Goal: Task Accomplishment & Management: Manage account settings

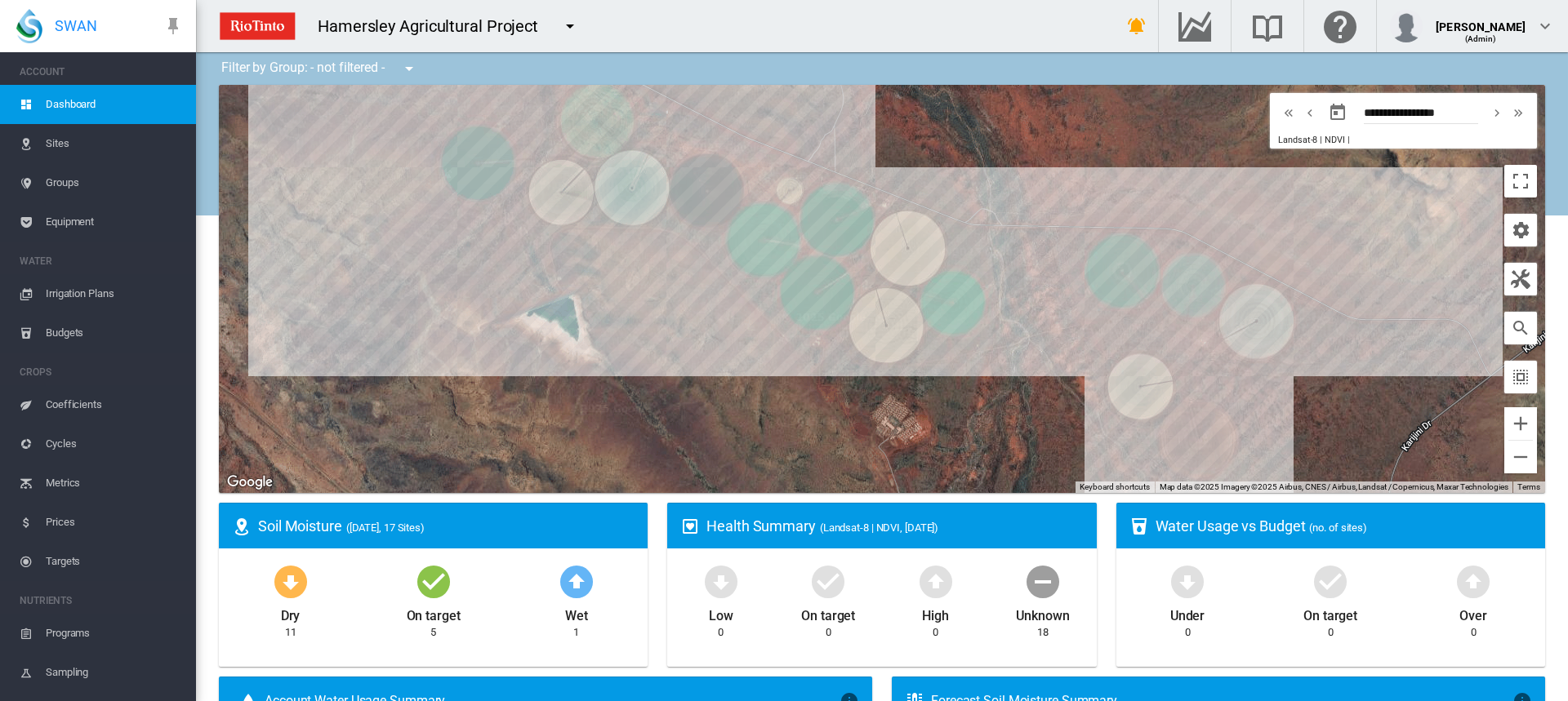
click at [90, 292] on span "Irrigation Plans" at bounding box center [114, 294] width 137 height 39
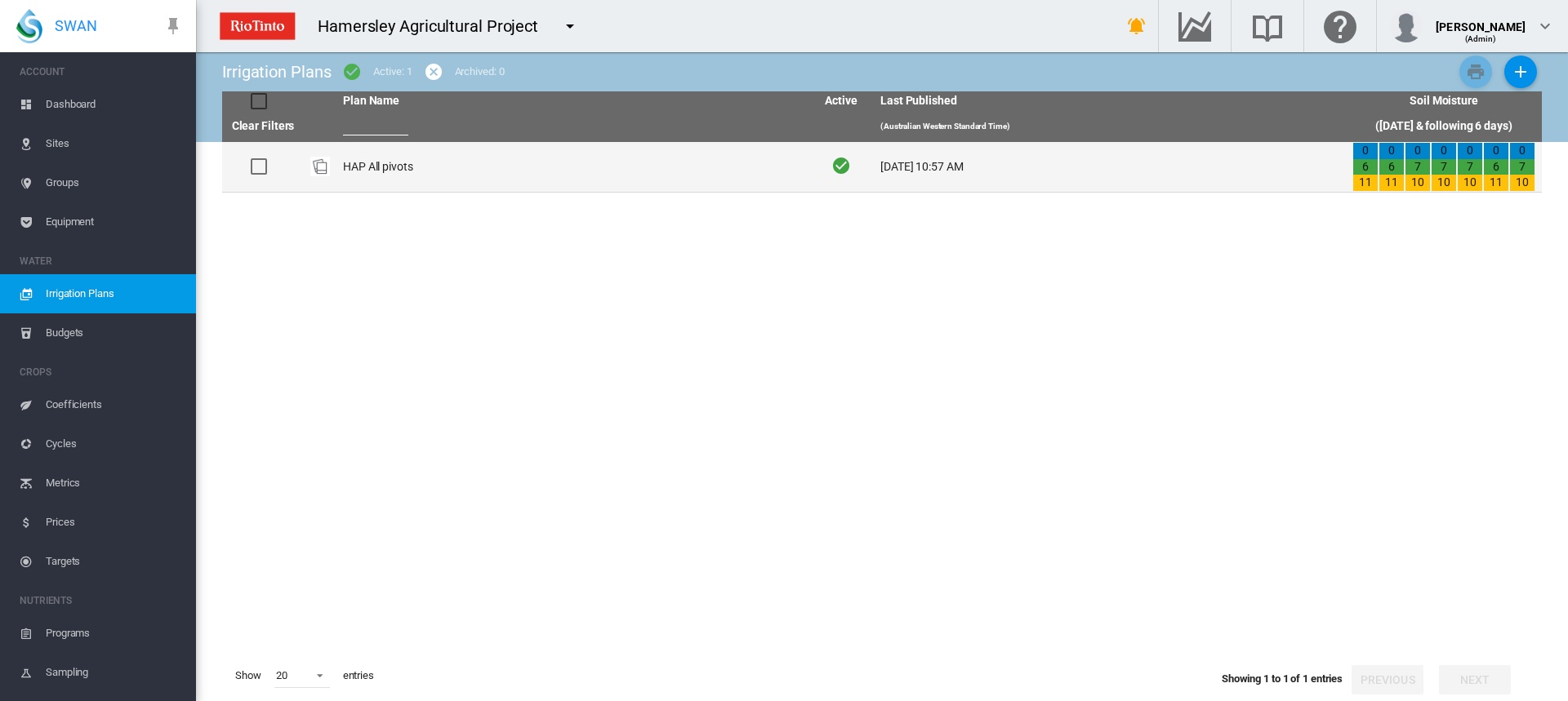
click at [387, 166] on td "HAP All pivots" at bounding box center [573, 167] width 472 height 50
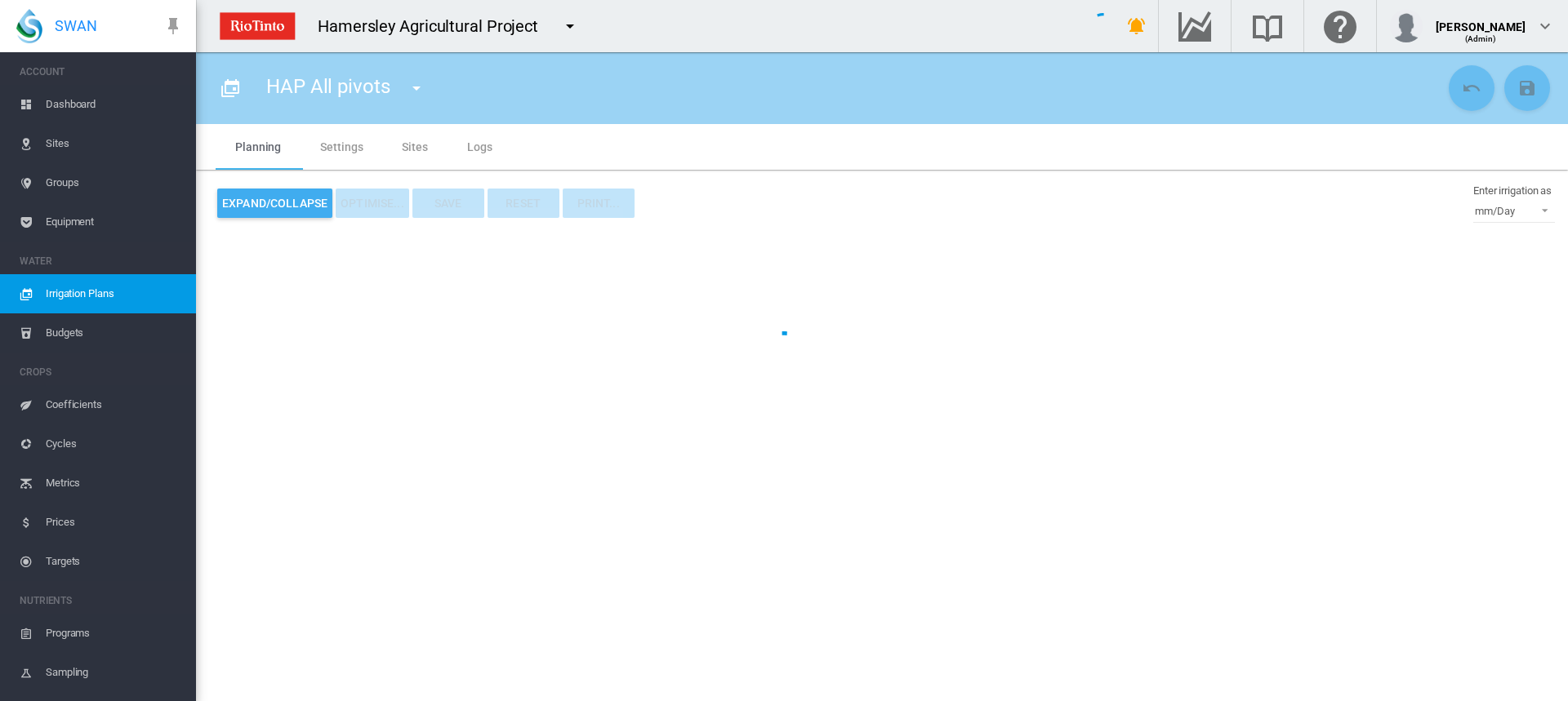
type input "**********"
type input "*"
type input "*****"
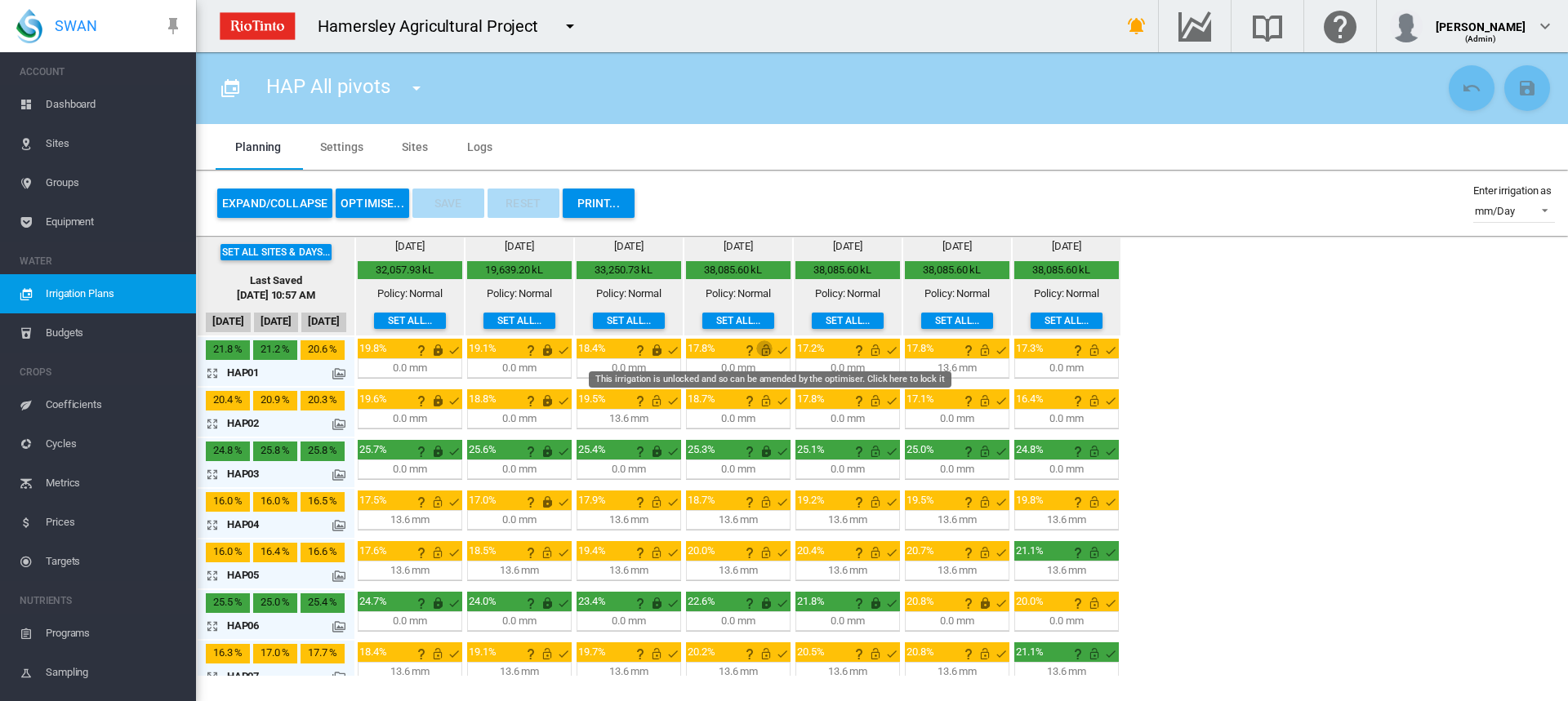
click at [766, 351] on md-icon "This irrigation is unlocked and so can be amended by the optimiser. Click here …" at bounding box center [766, 350] width 20 height 20
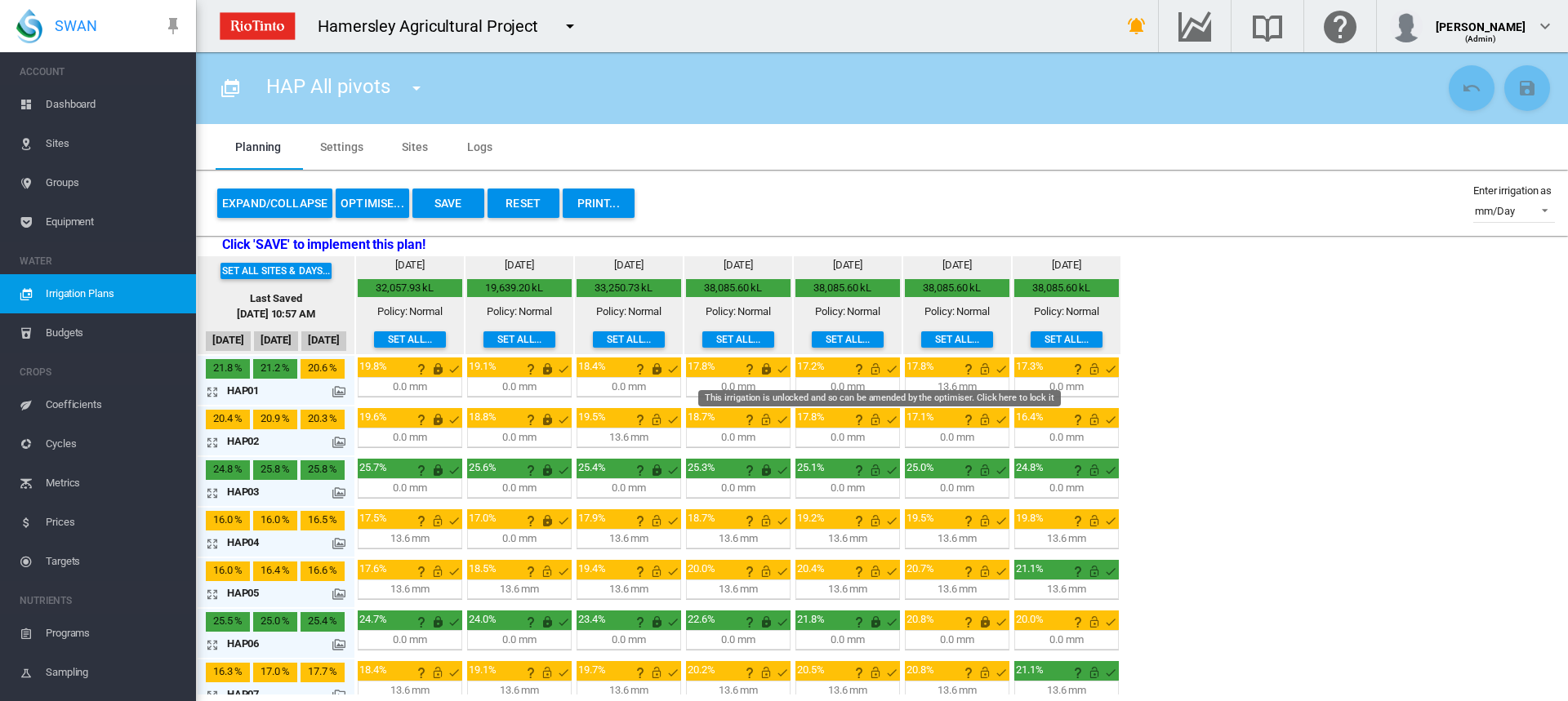
click at [873, 371] on md-icon "This irrigation is unlocked and so can be amended by the optimiser. Click here …" at bounding box center [875, 368] width 20 height 20
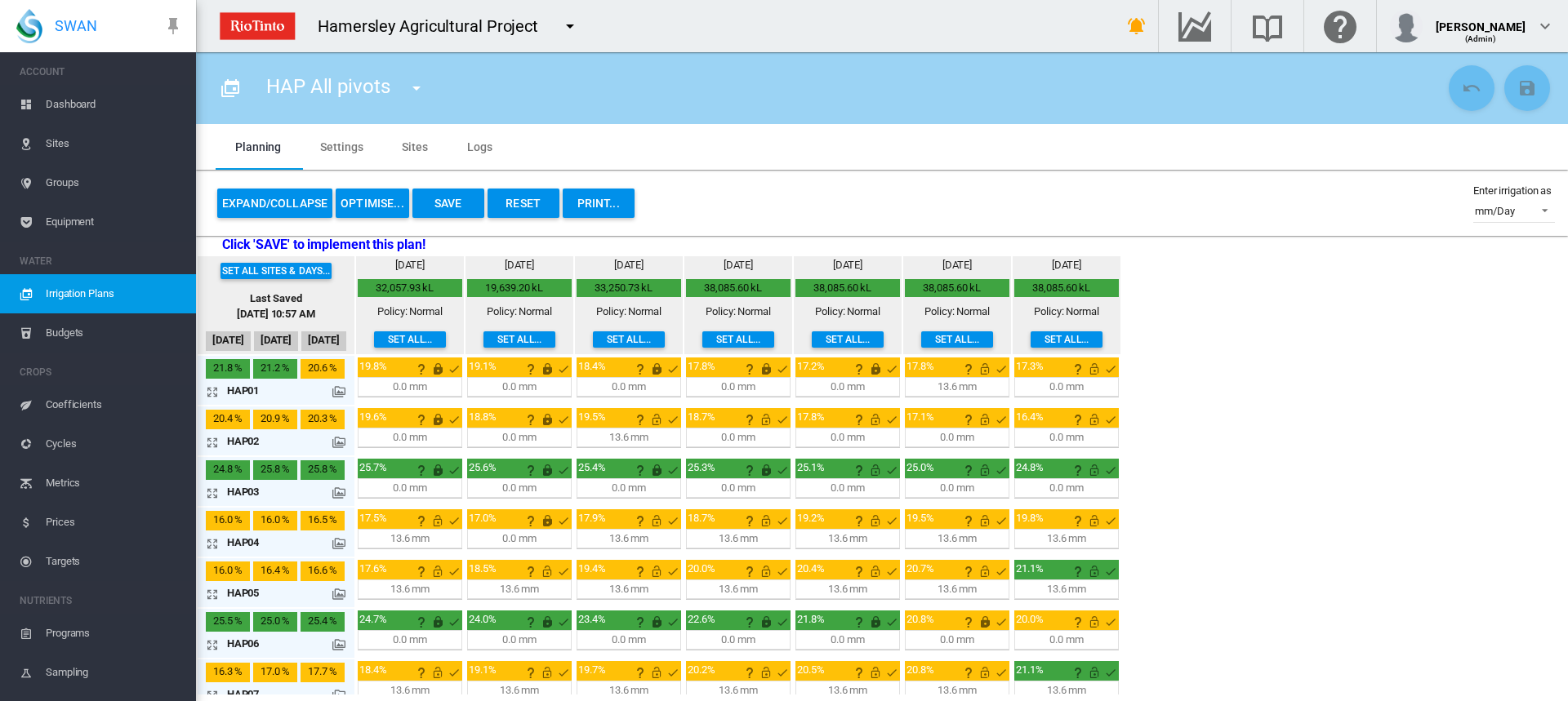
click at [209, 386] on md-icon "icon-arrow-expand" at bounding box center [215, 392] width 20 height 20
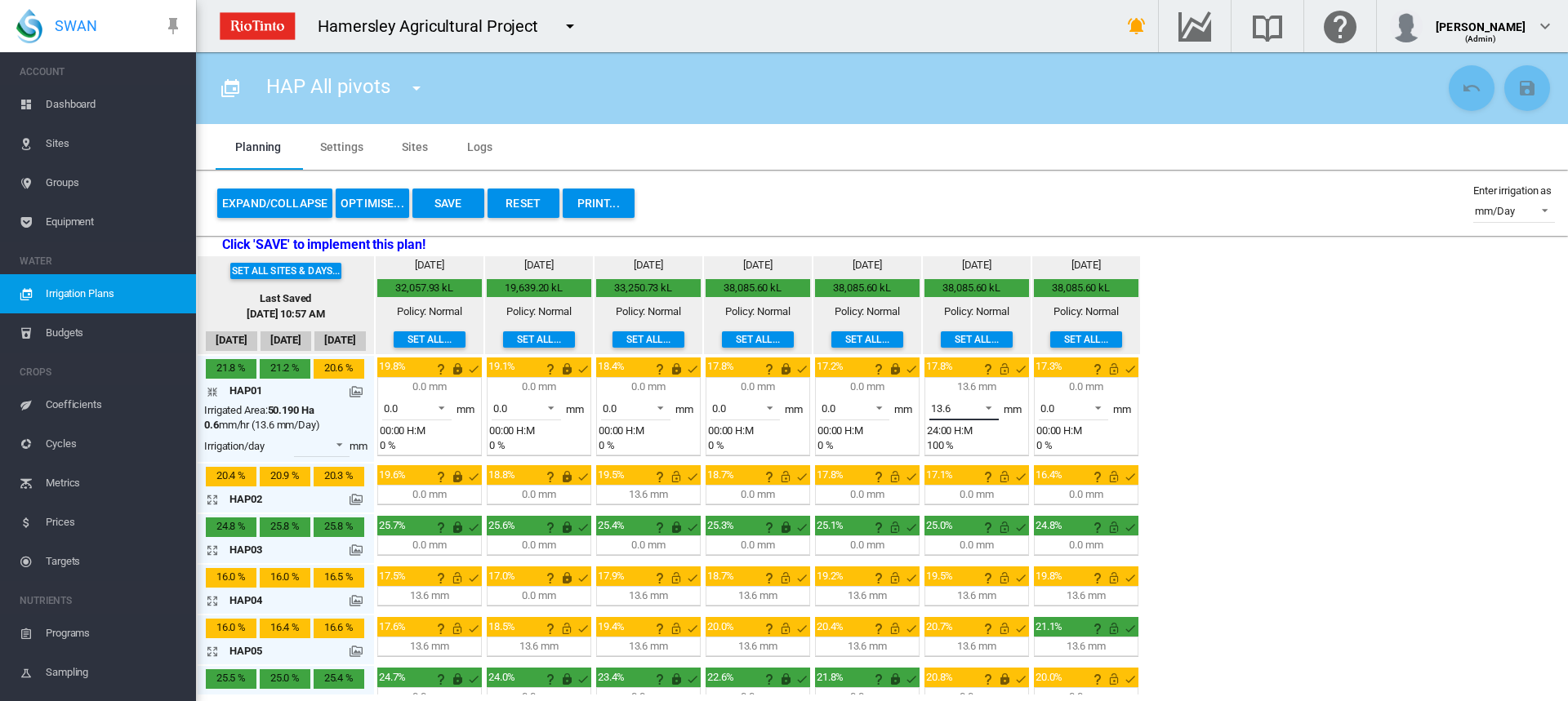
click at [990, 404] on span at bounding box center [984, 406] width 20 height 15
click at [971, 366] on md-option "0.0" at bounding box center [974, 369] width 111 height 39
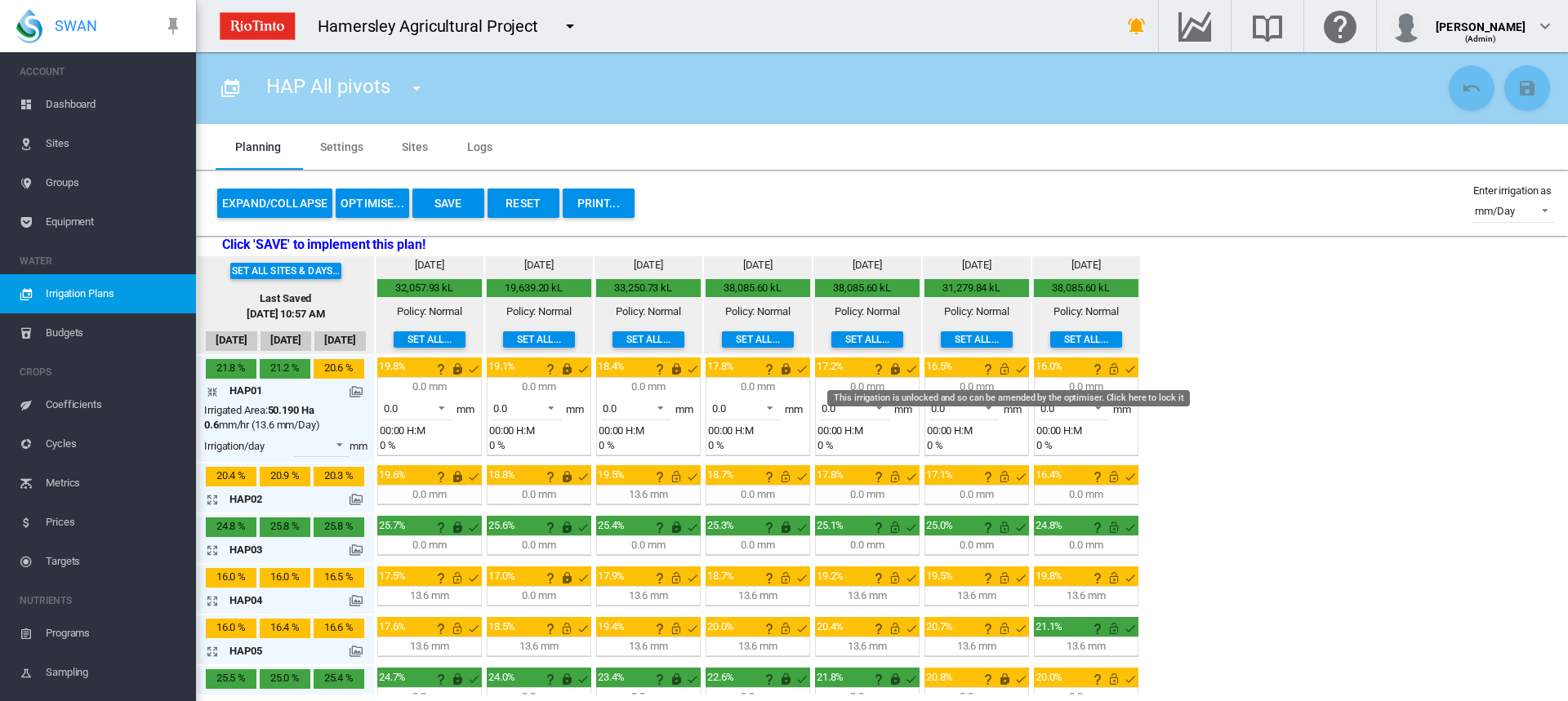
click at [1006, 371] on md-icon "This irrigation is unlocked and so can be amended by the optimiser. Click here …" at bounding box center [1004, 368] width 20 height 20
click at [1114, 366] on md-icon "This irrigation is unlocked and so can be amended by the optimiser. Click here …" at bounding box center [1114, 368] width 20 height 20
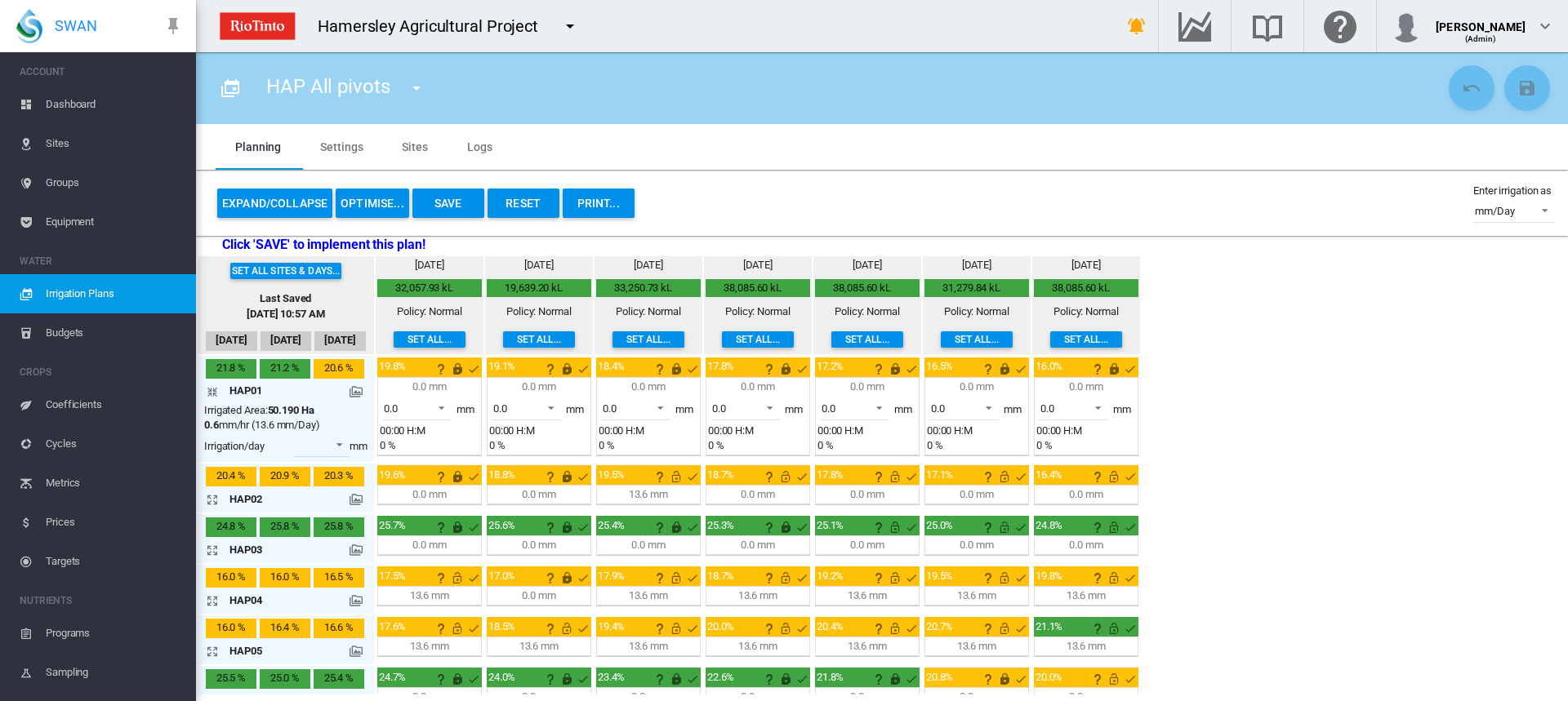
scroll to position [81, 0]
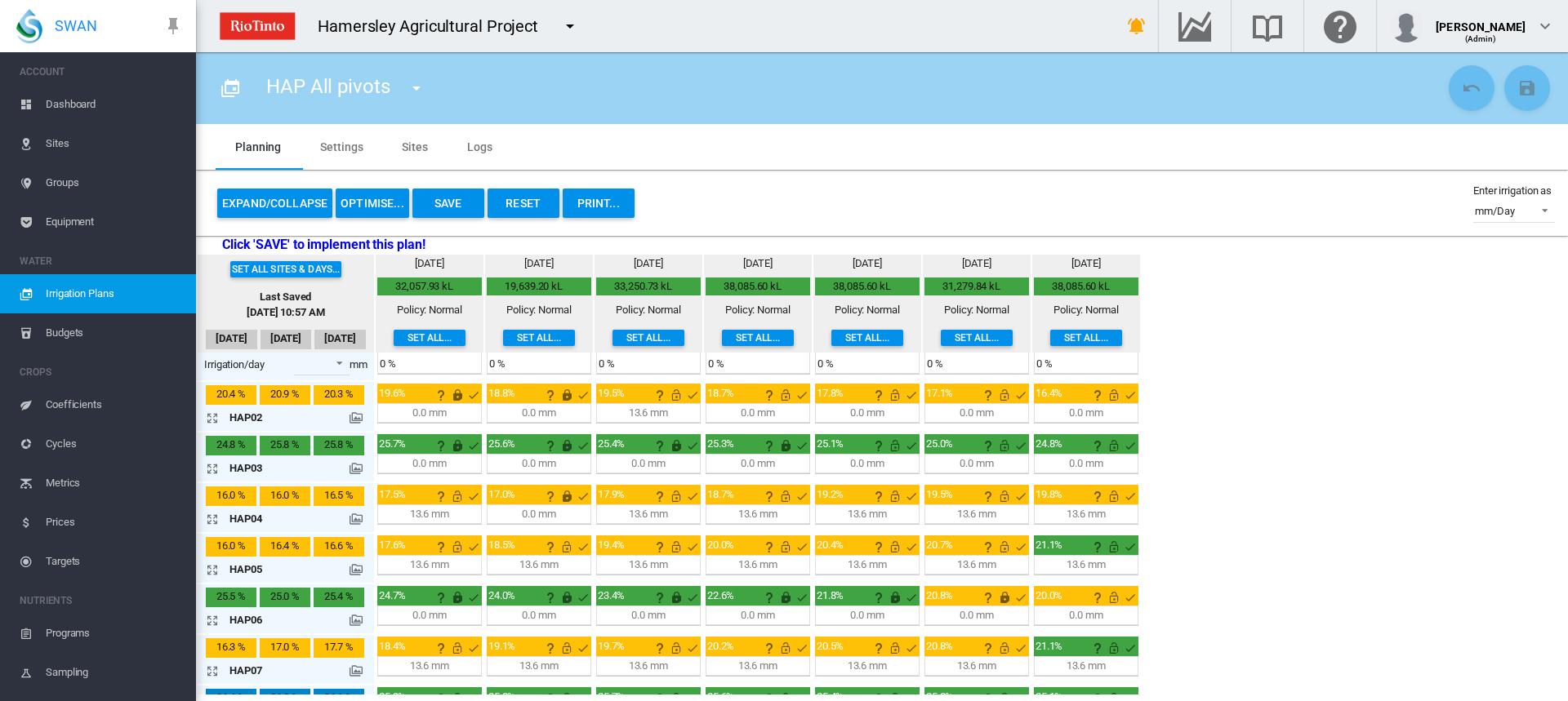
click at [213, 522] on md-icon "icon-arrow-expand" at bounding box center [215, 519] width 20 height 20
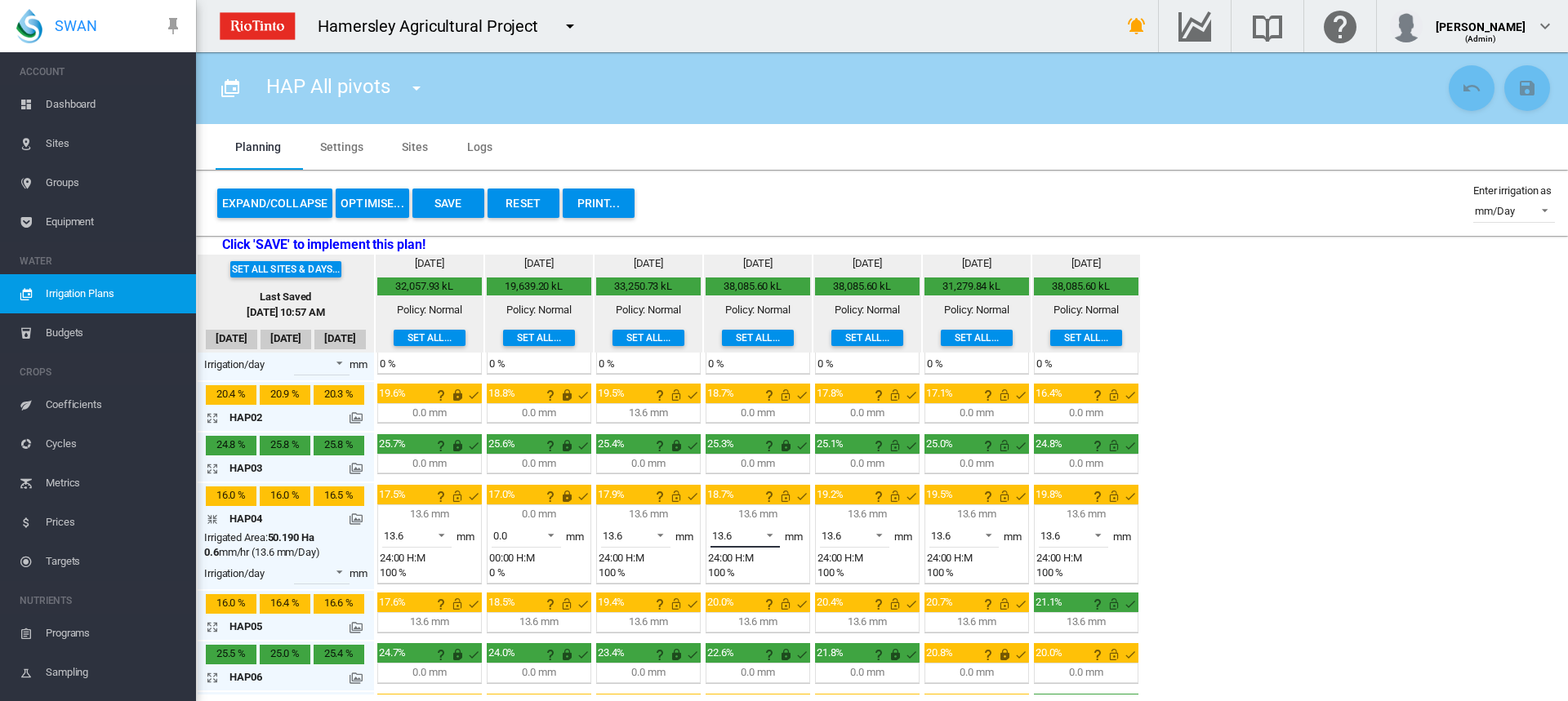
click at [770, 538] on span at bounding box center [765, 534] width 20 height 15
click at [756, 506] on md-option "0.0" at bounding box center [755, 497] width 111 height 39
click at [670, 494] on md-icon "This irrigation is unlocked and so can be amended by the optimiser. Click here …" at bounding box center [676, 496] width 20 height 20
click at [787, 500] on md-icon "This irrigation is unlocked and so can be amended by the optimiser. Click here …" at bounding box center [785, 496] width 20 height 20
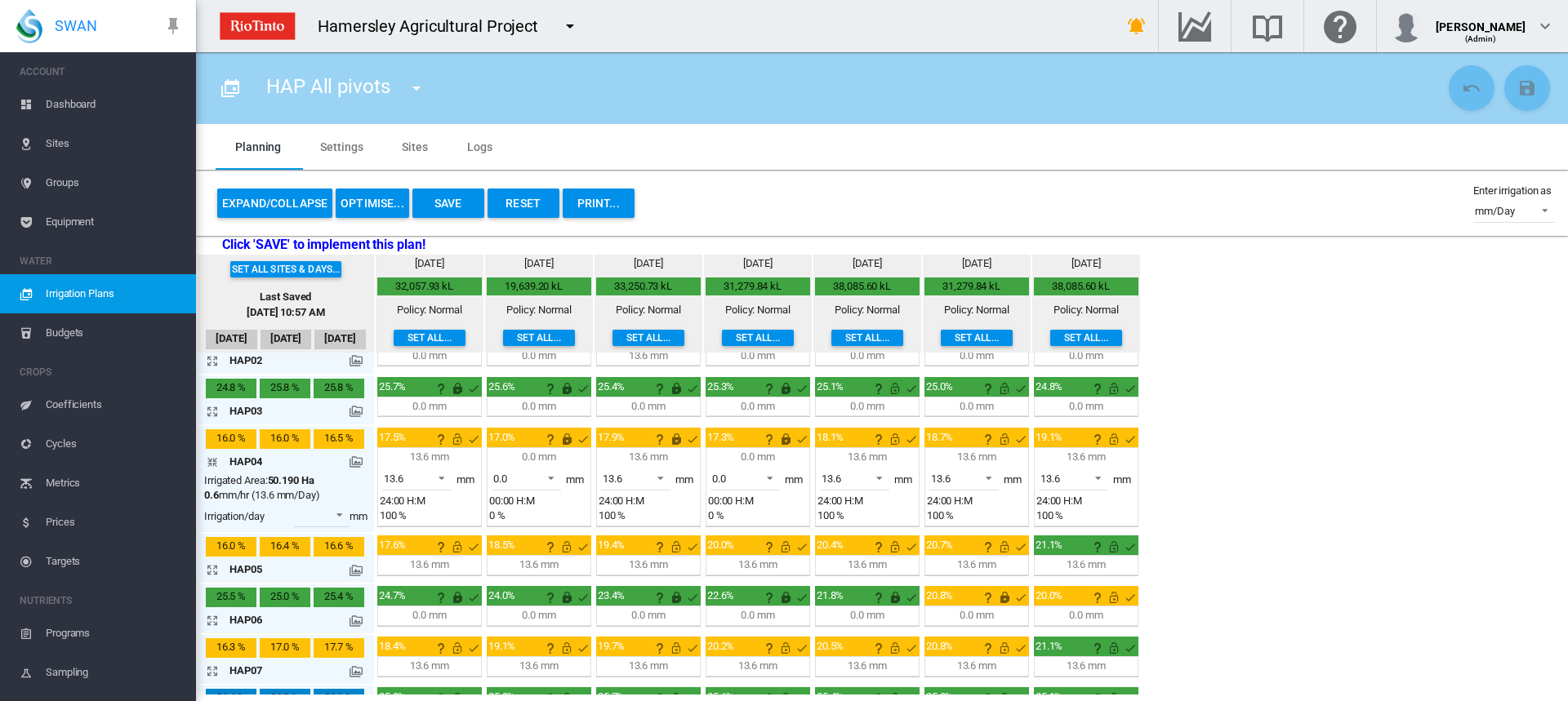
scroll to position [164, 0]
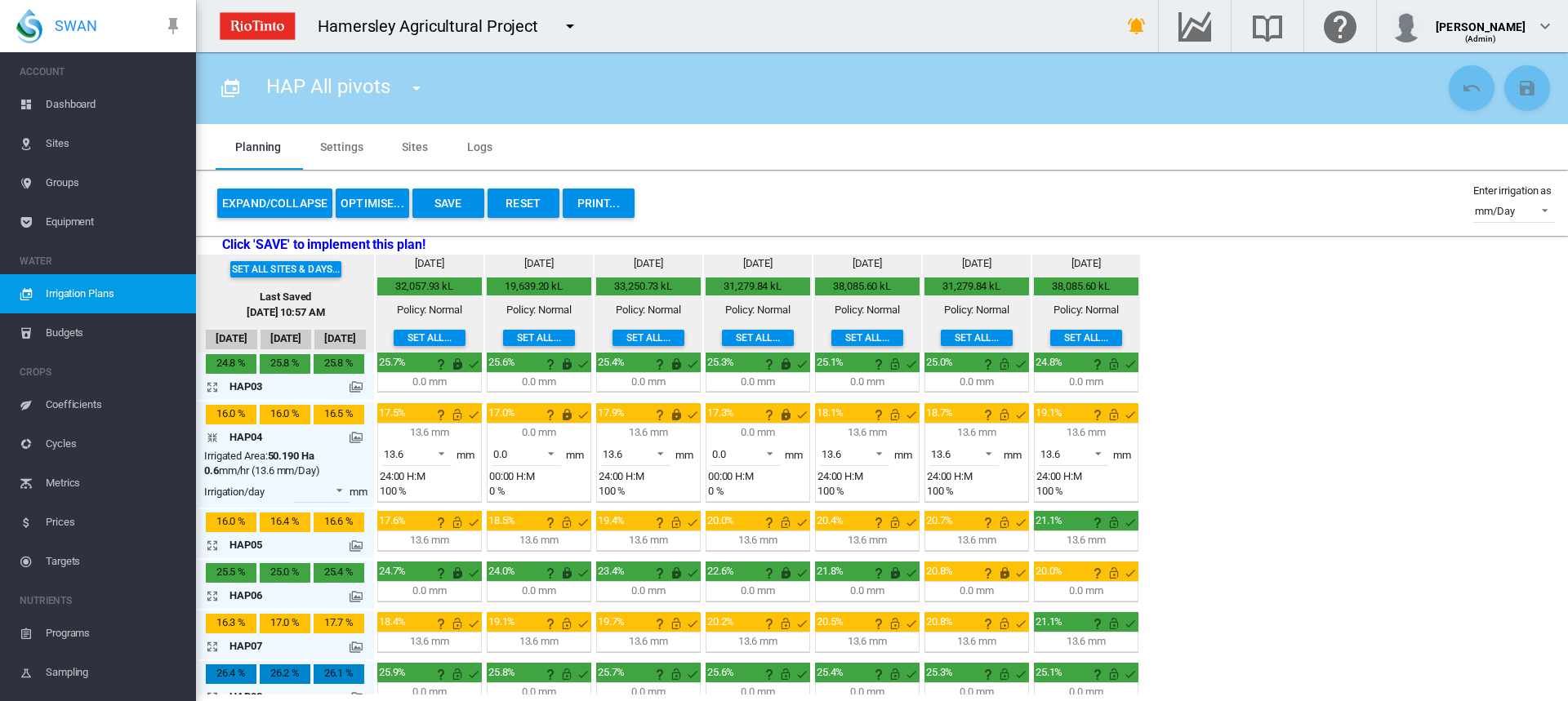
click at [210, 440] on md-icon "icon-arrow-collapse" at bounding box center [215, 437] width 20 height 20
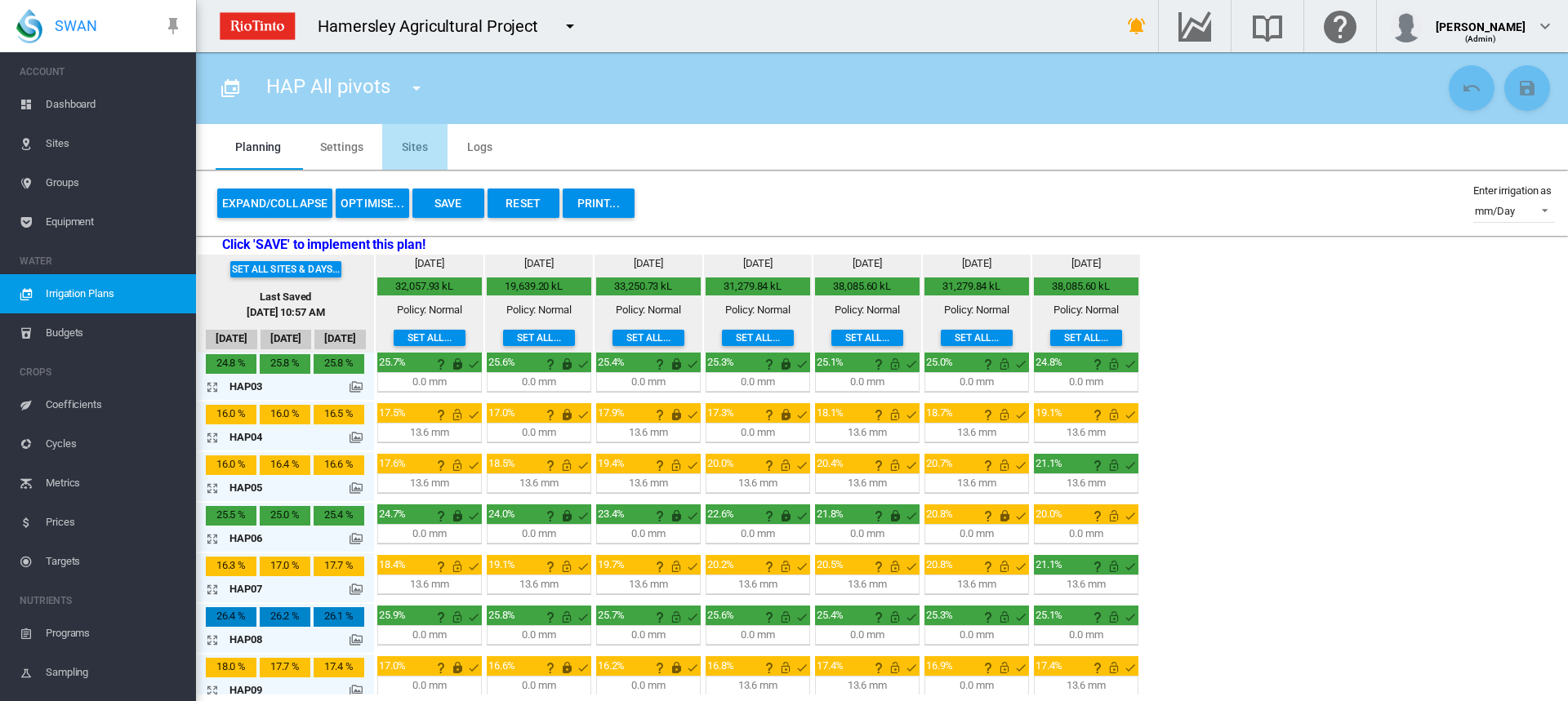
click at [412, 147] on md-tab-item "Sites" at bounding box center [415, 147] width 65 height 45
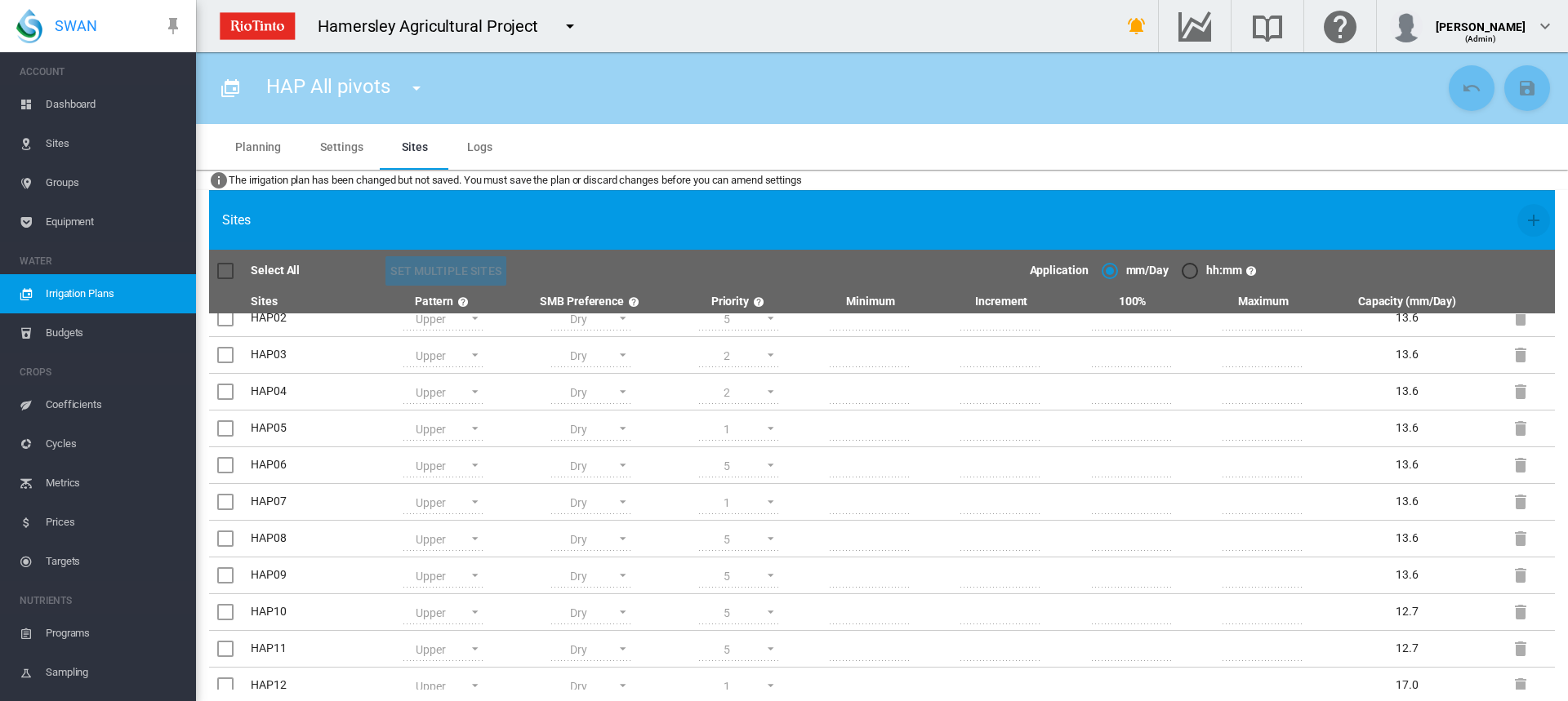
scroll to position [0, 0]
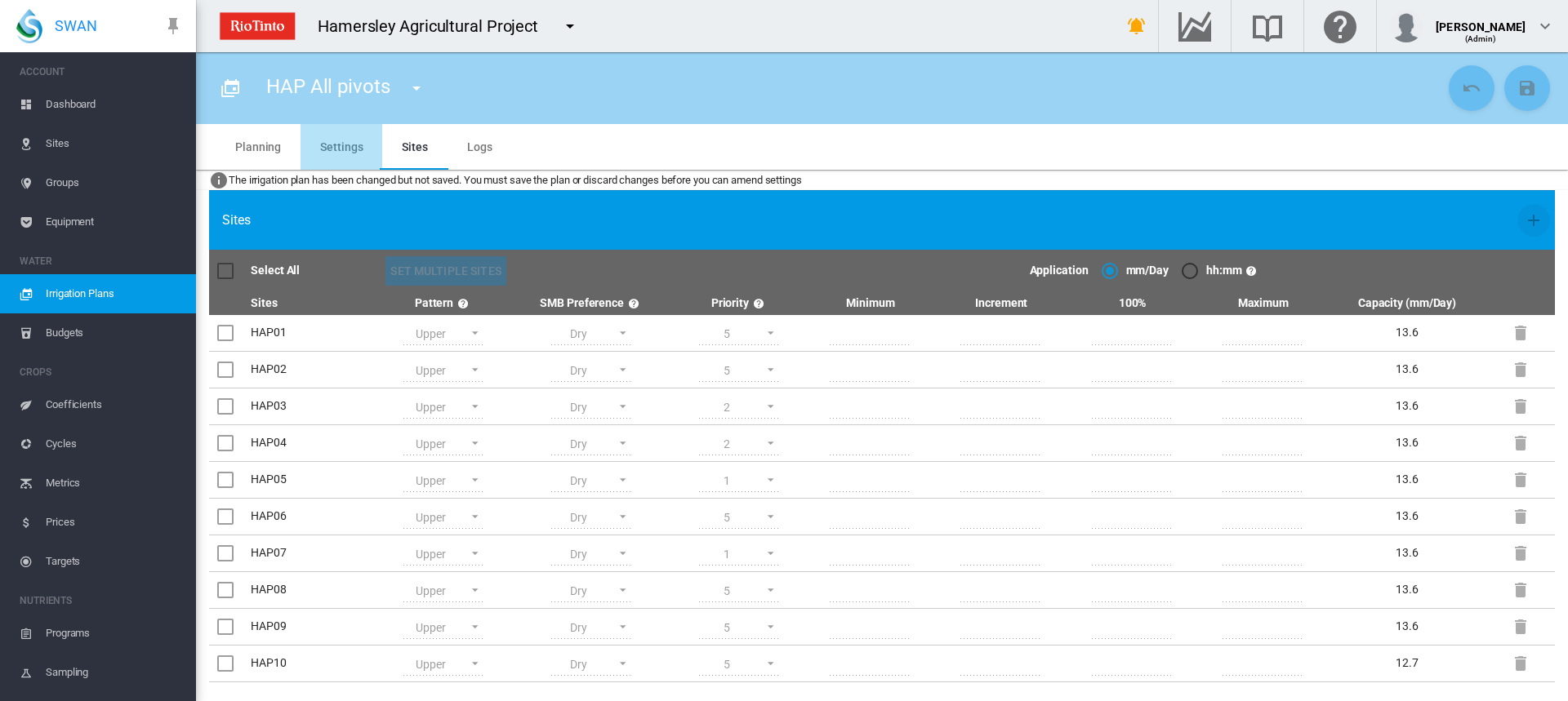
click at [349, 146] on md-tab-item "Settings" at bounding box center [341, 147] width 81 height 45
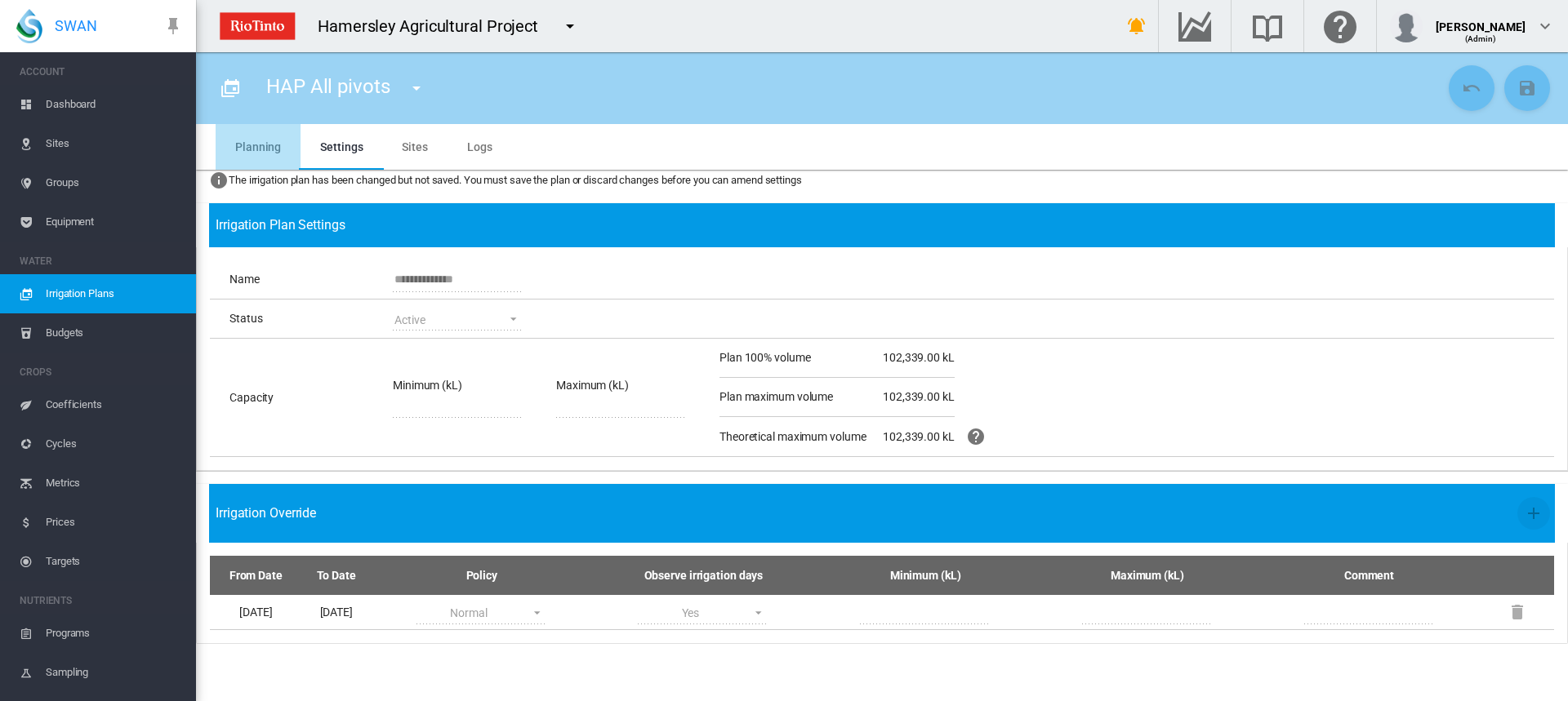
click at [267, 141] on md-tab-item "Planning" at bounding box center [258, 147] width 85 height 45
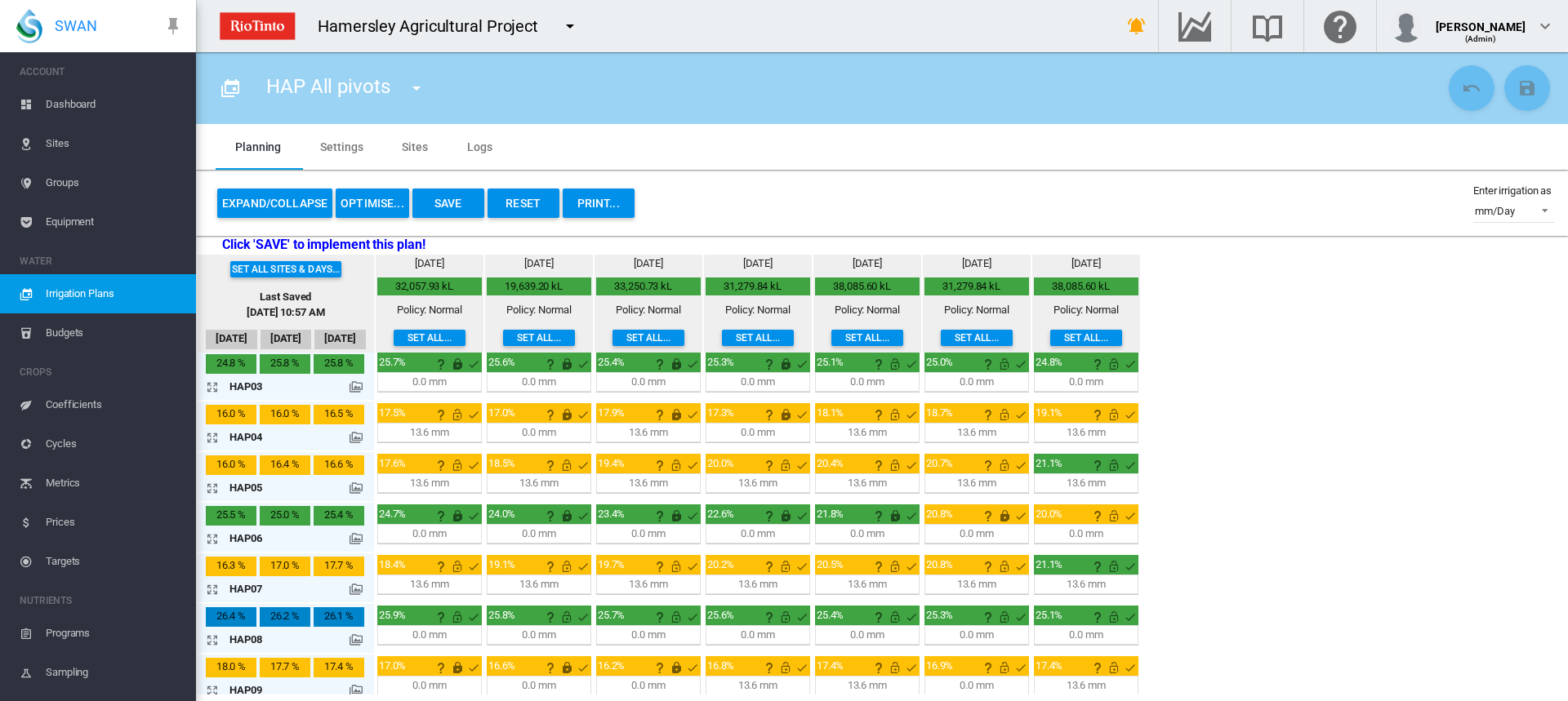
click at [449, 199] on button "Save" at bounding box center [448, 203] width 72 height 29
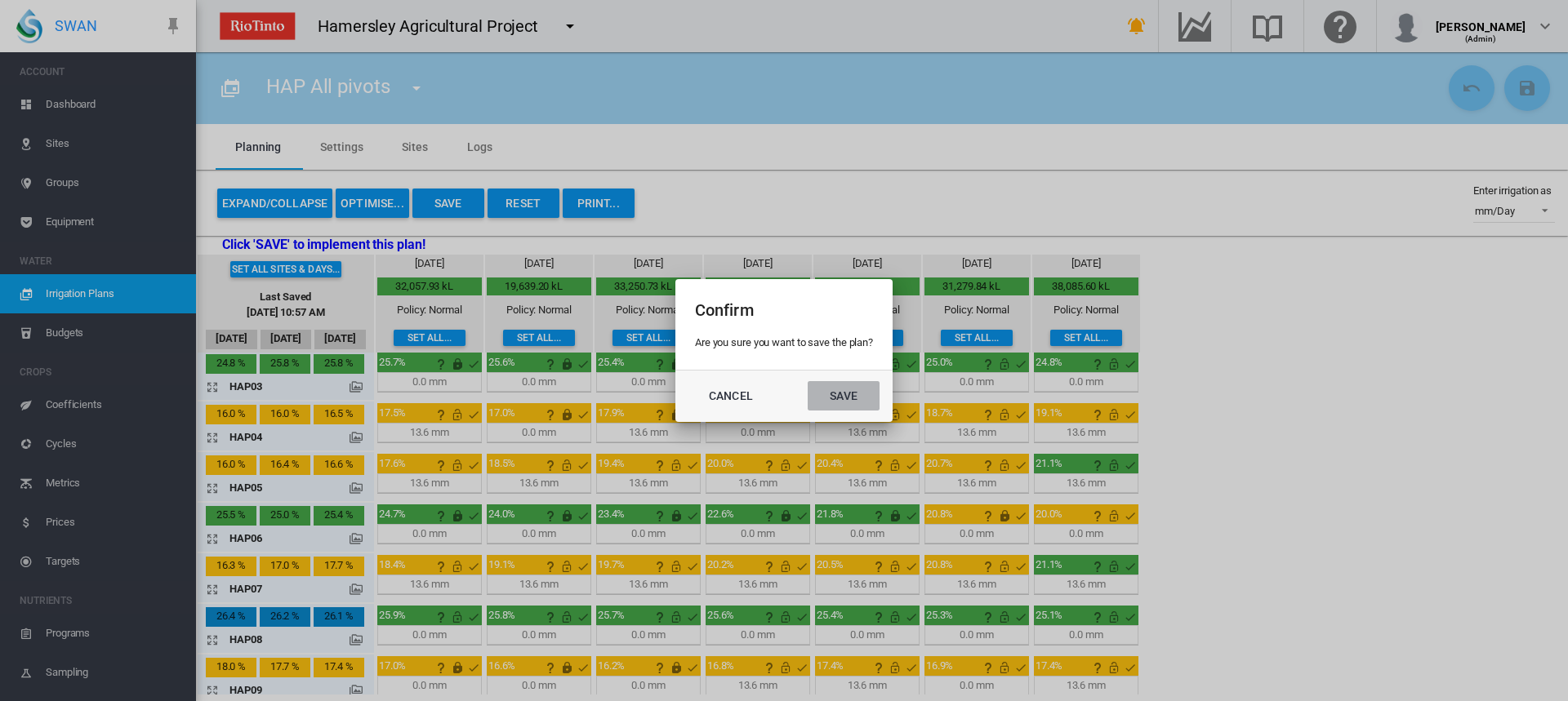
click at [848, 384] on button "Save" at bounding box center [844, 396] width 72 height 29
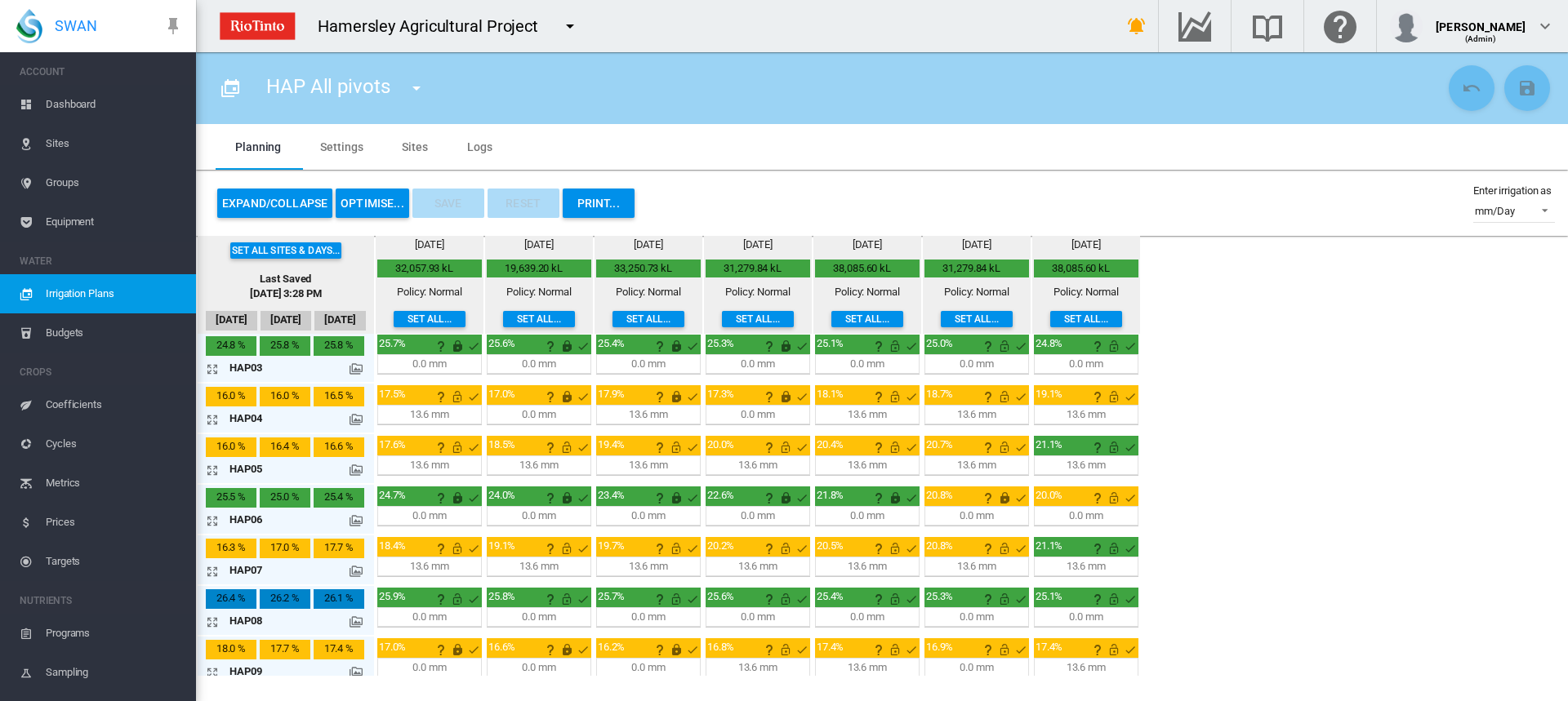
click at [406, 147] on md-tab-item "Sites" at bounding box center [415, 147] width 65 height 45
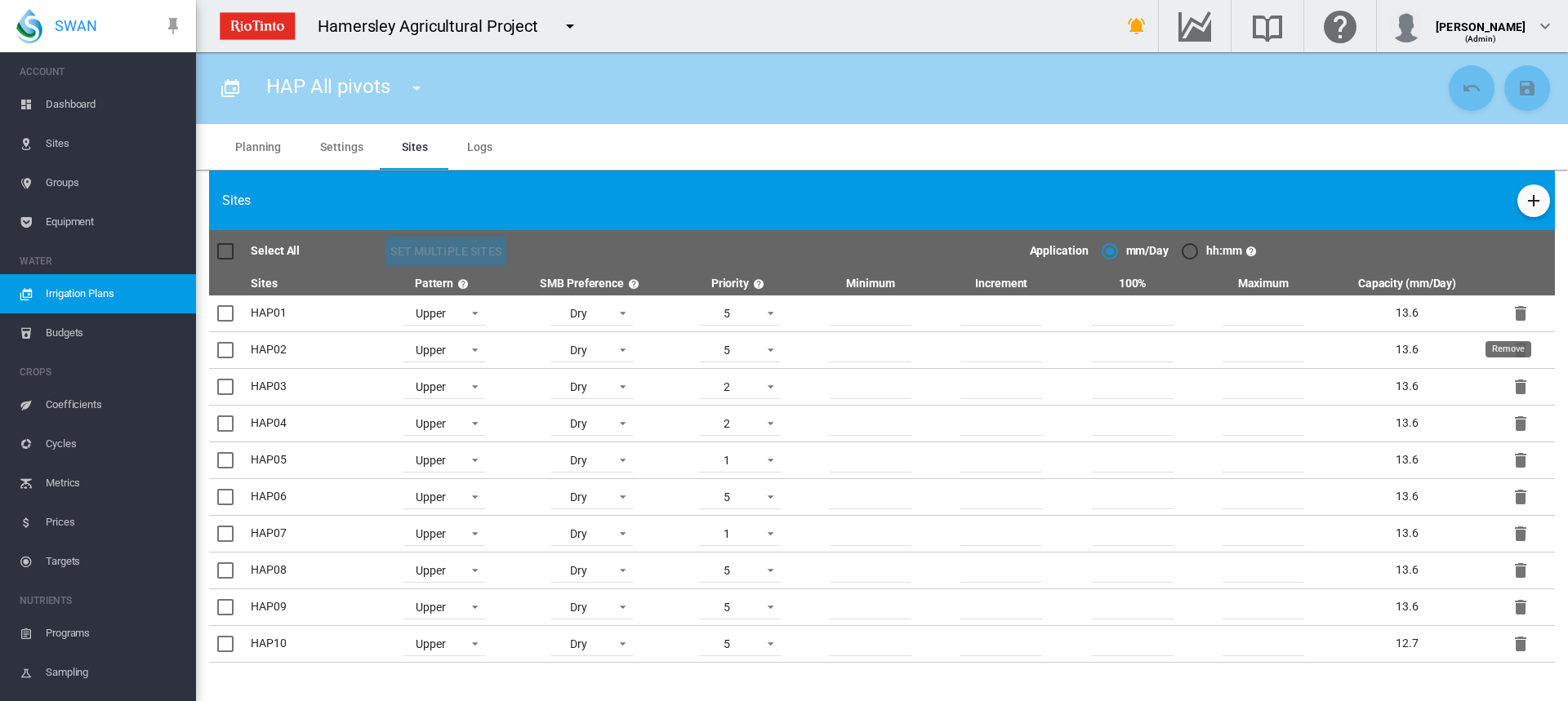
click at [1511, 321] on md-icon "icon-delete" at bounding box center [1521, 313] width 20 height 20
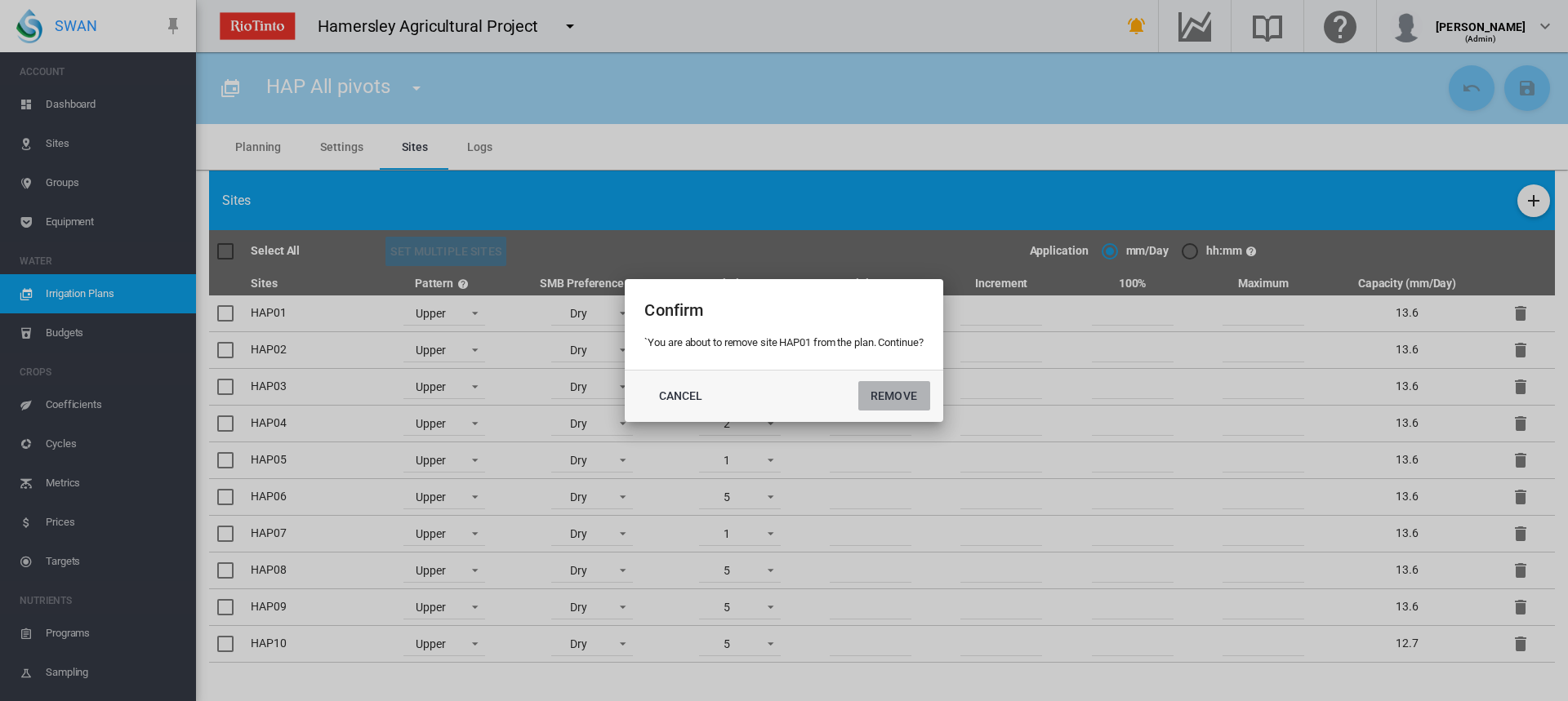
click at [898, 395] on button "Remove" at bounding box center [894, 396] width 72 height 29
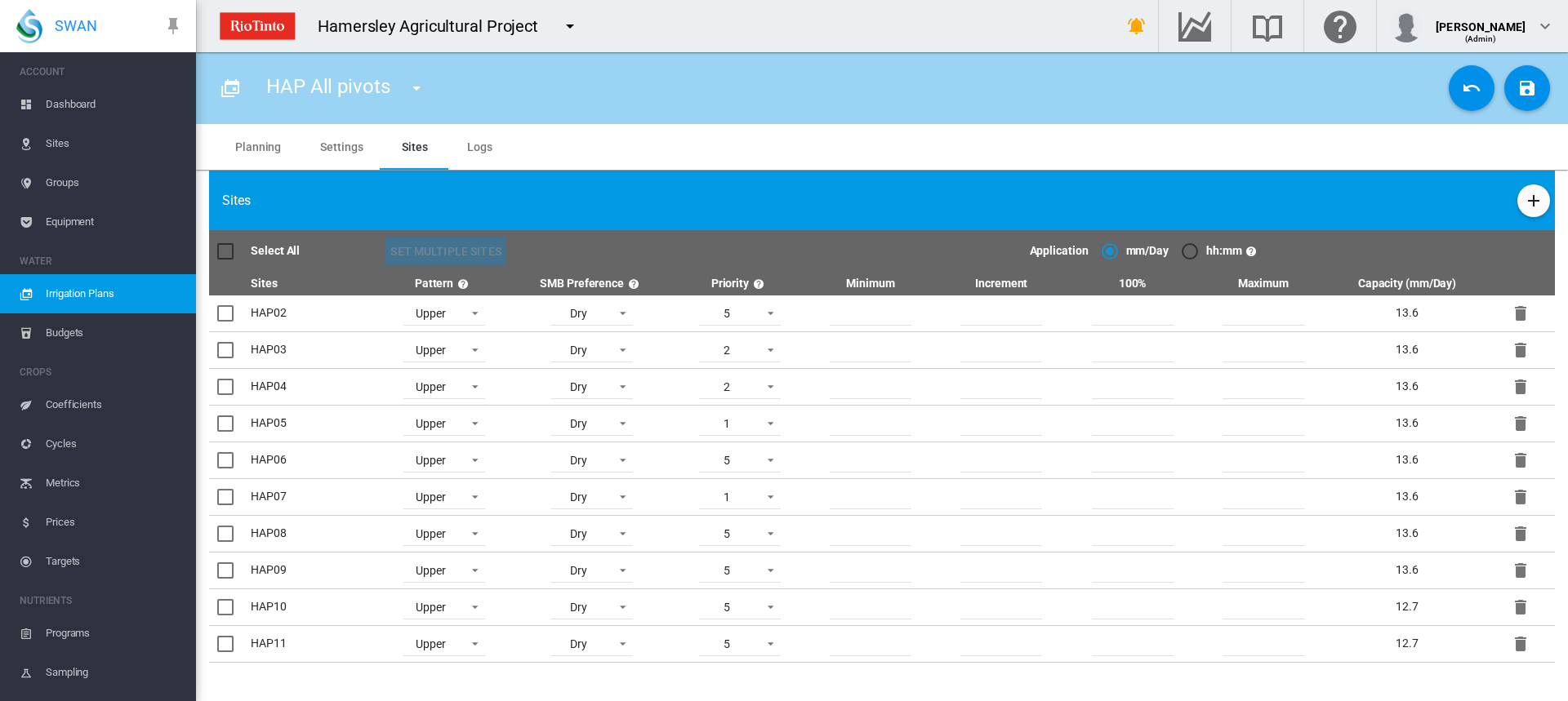
scroll to position [56, 0]
click at [1511, 458] on md-icon "icon-delete" at bounding box center [1521, 460] width 20 height 20
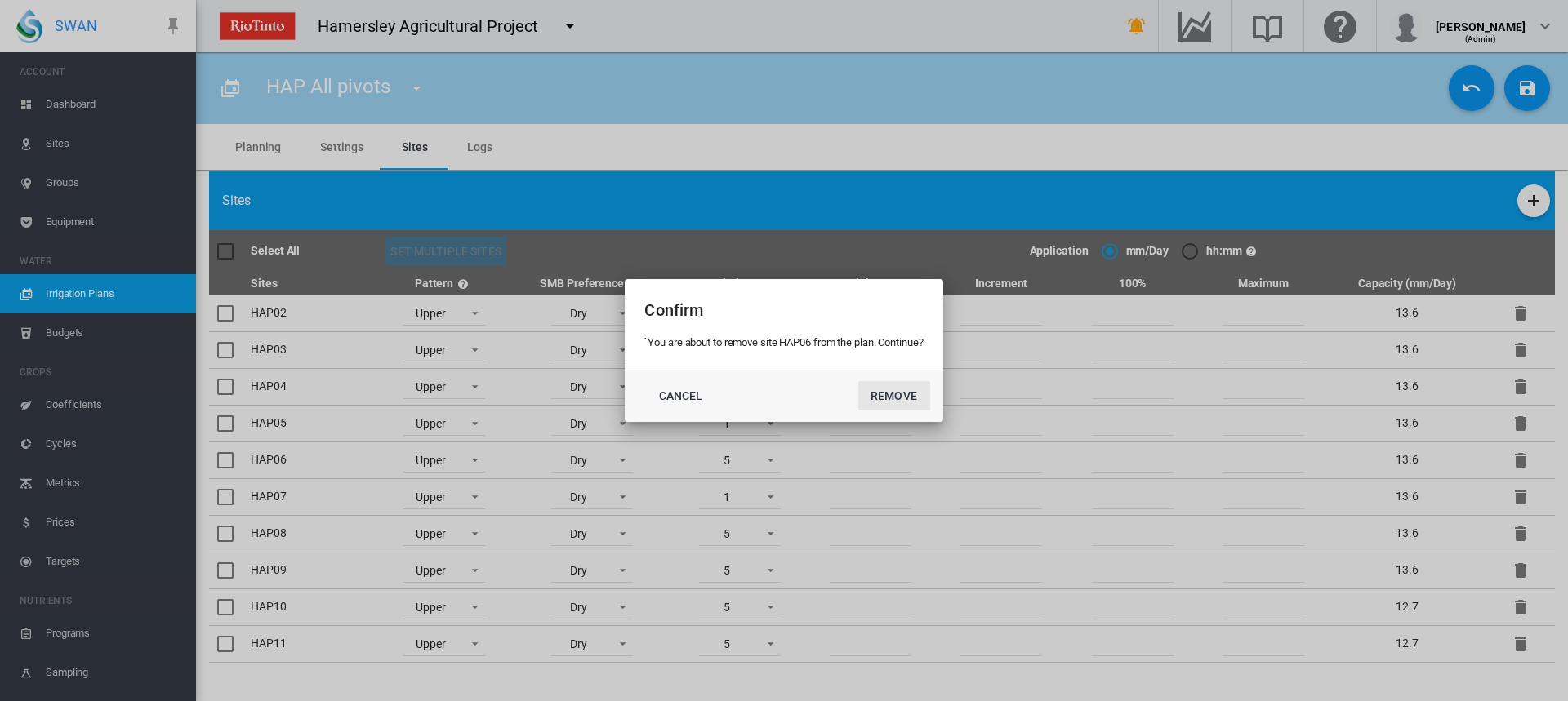
click at [901, 397] on button "Remove" at bounding box center [894, 396] width 72 height 29
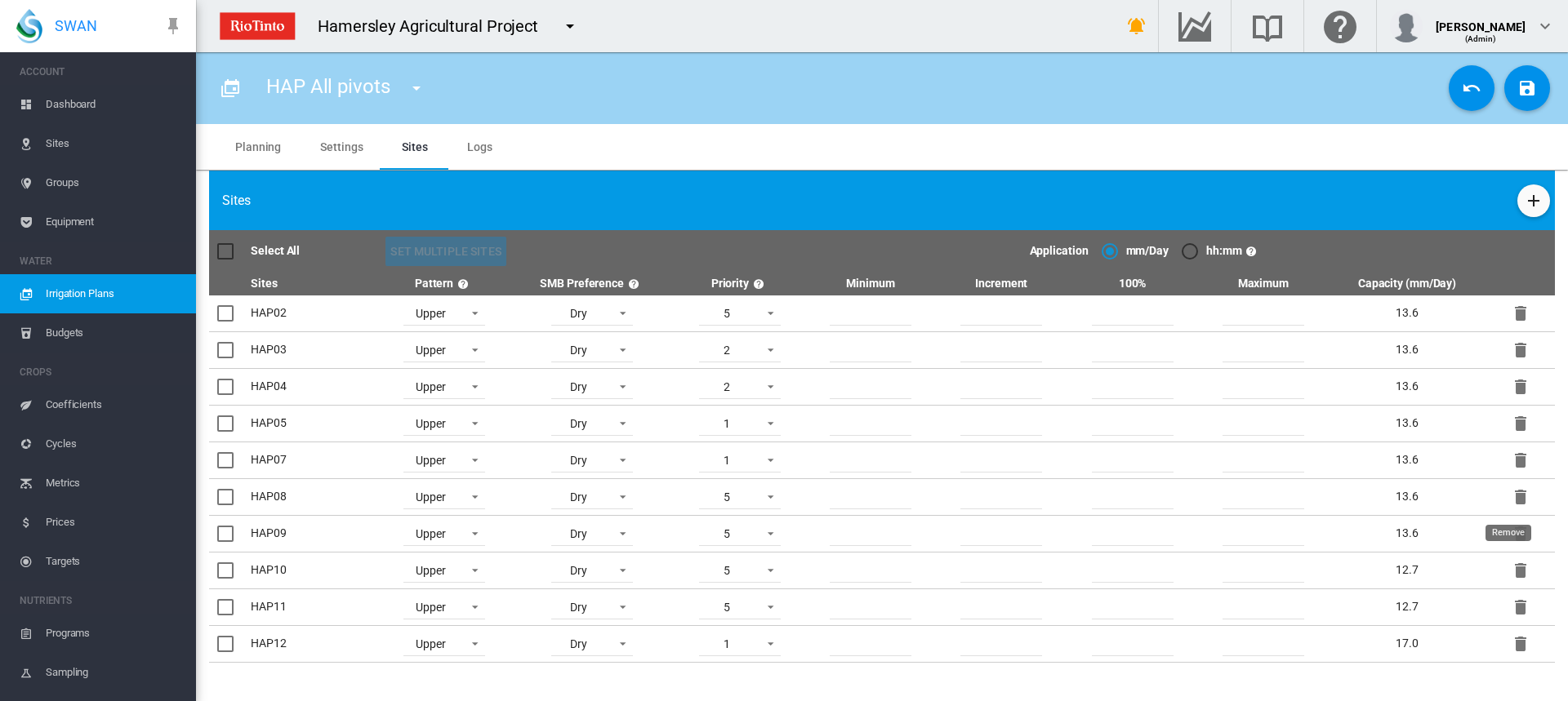
click at [1511, 498] on md-icon "icon-delete" at bounding box center [1521, 497] width 20 height 20
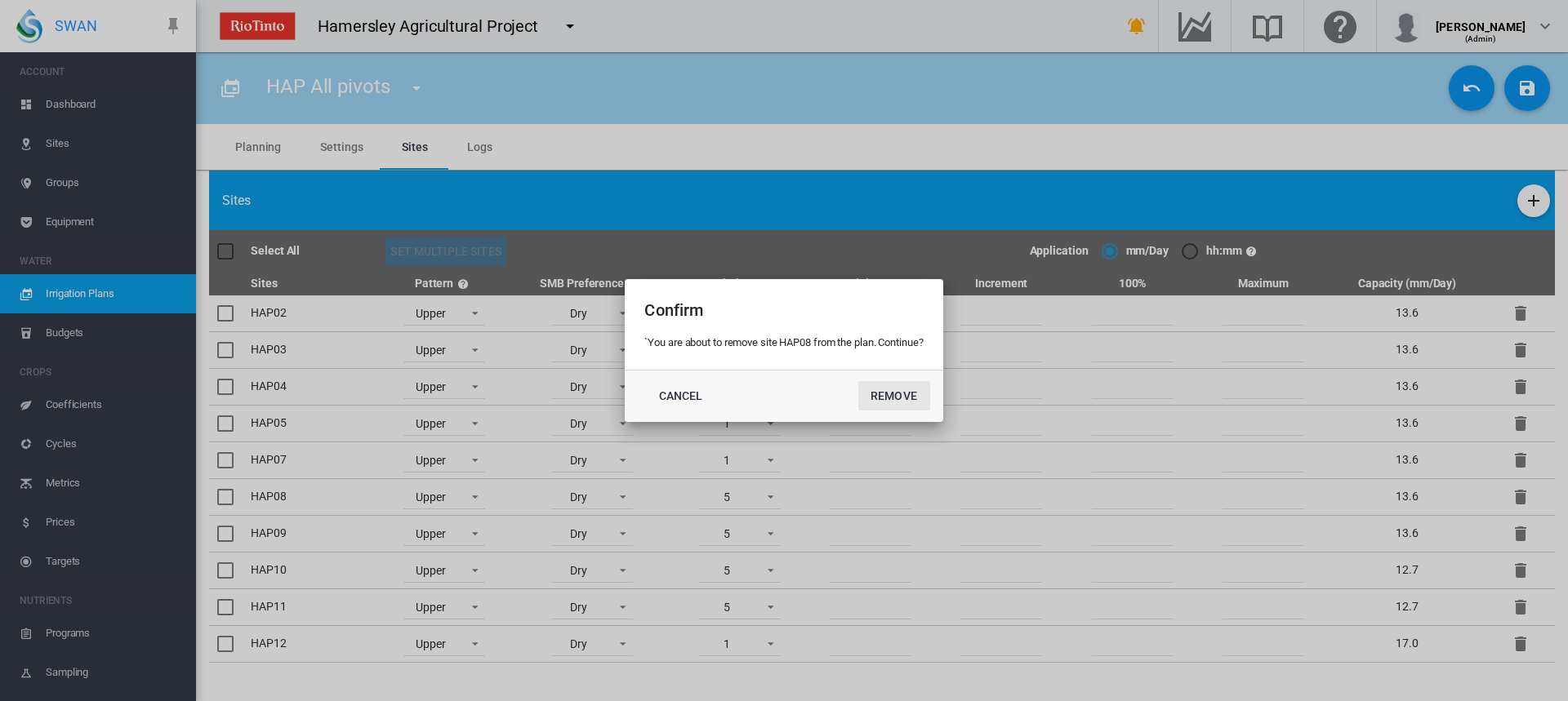
click at [908, 398] on button "Remove" at bounding box center [894, 396] width 72 height 29
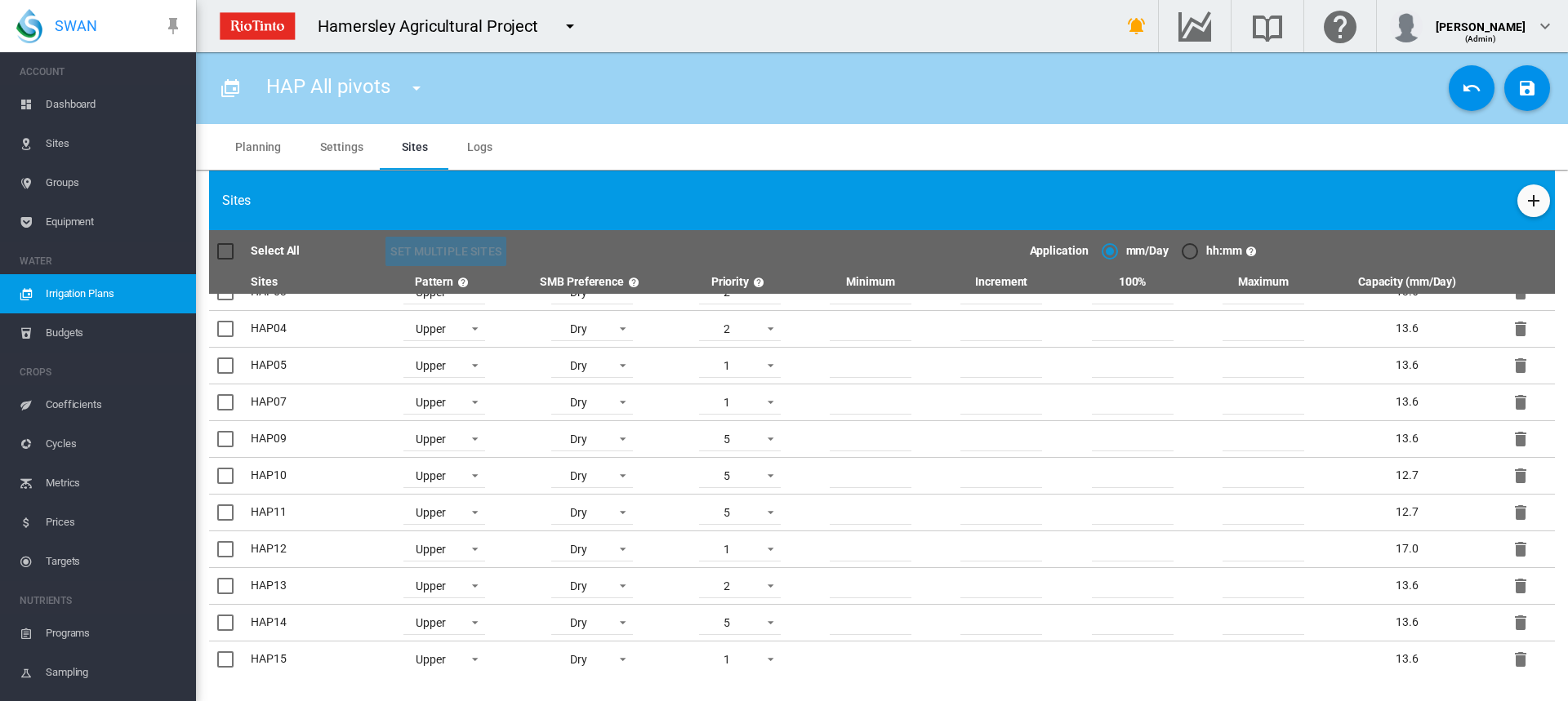
scroll to position [81, 0]
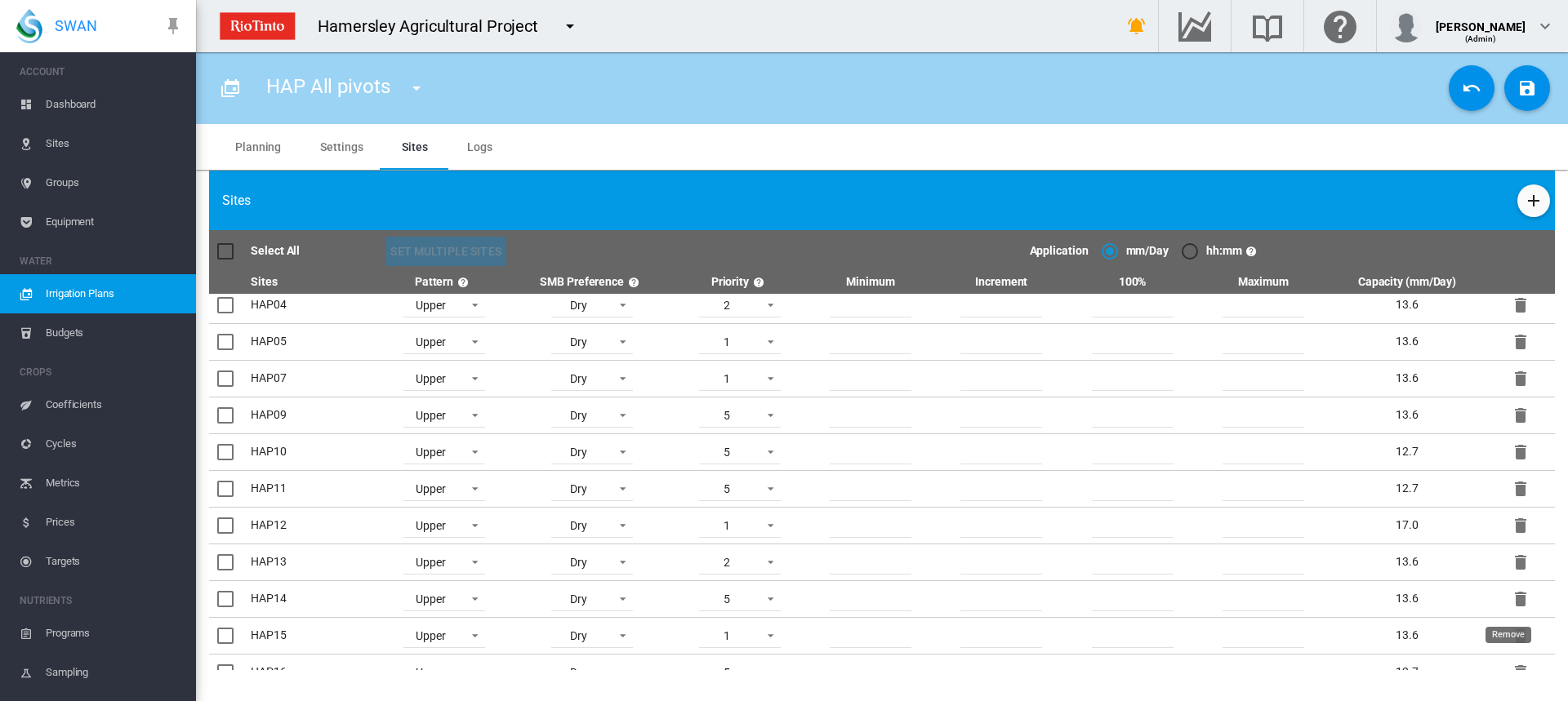
click at [1511, 596] on md-icon "icon-delete" at bounding box center [1521, 599] width 20 height 20
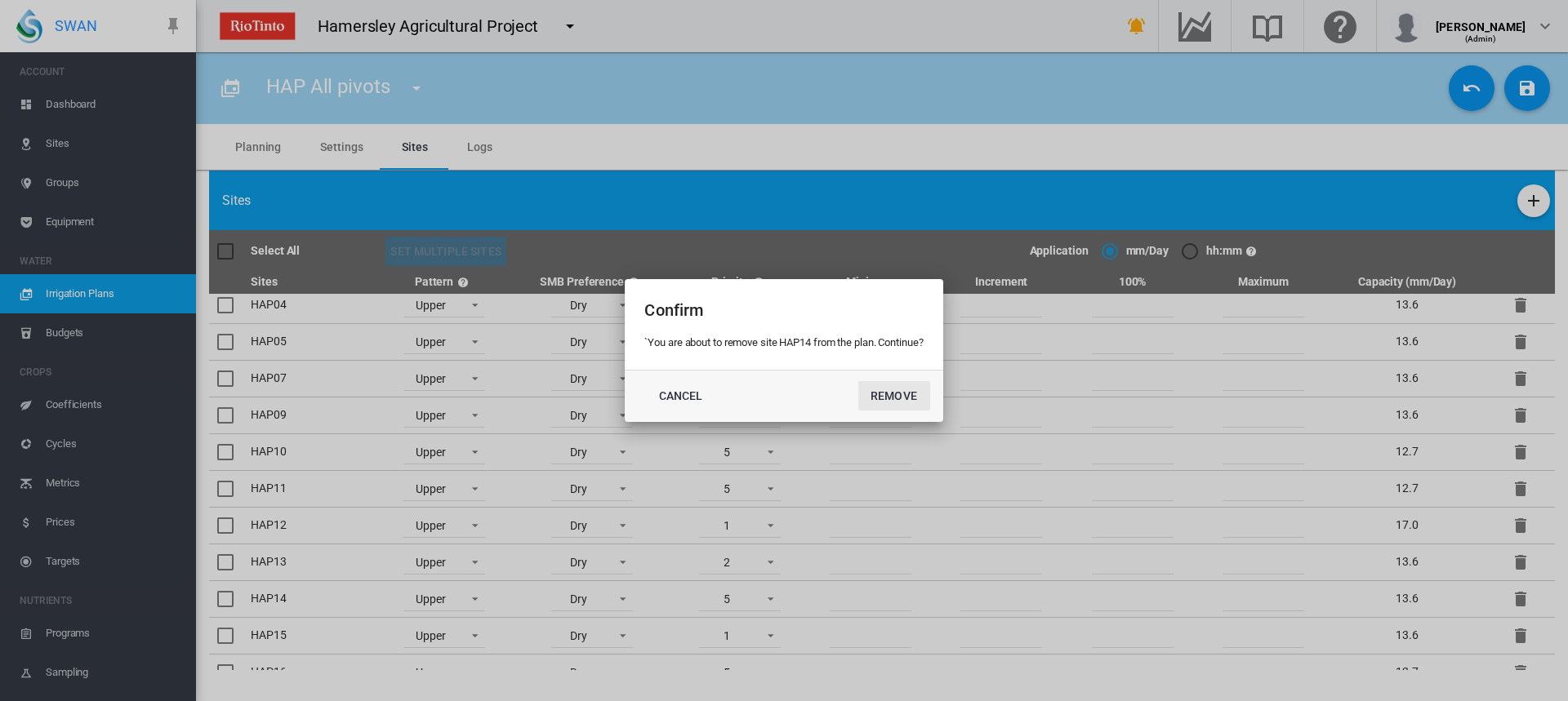
click at [901, 398] on button "Remove" at bounding box center [894, 396] width 72 height 29
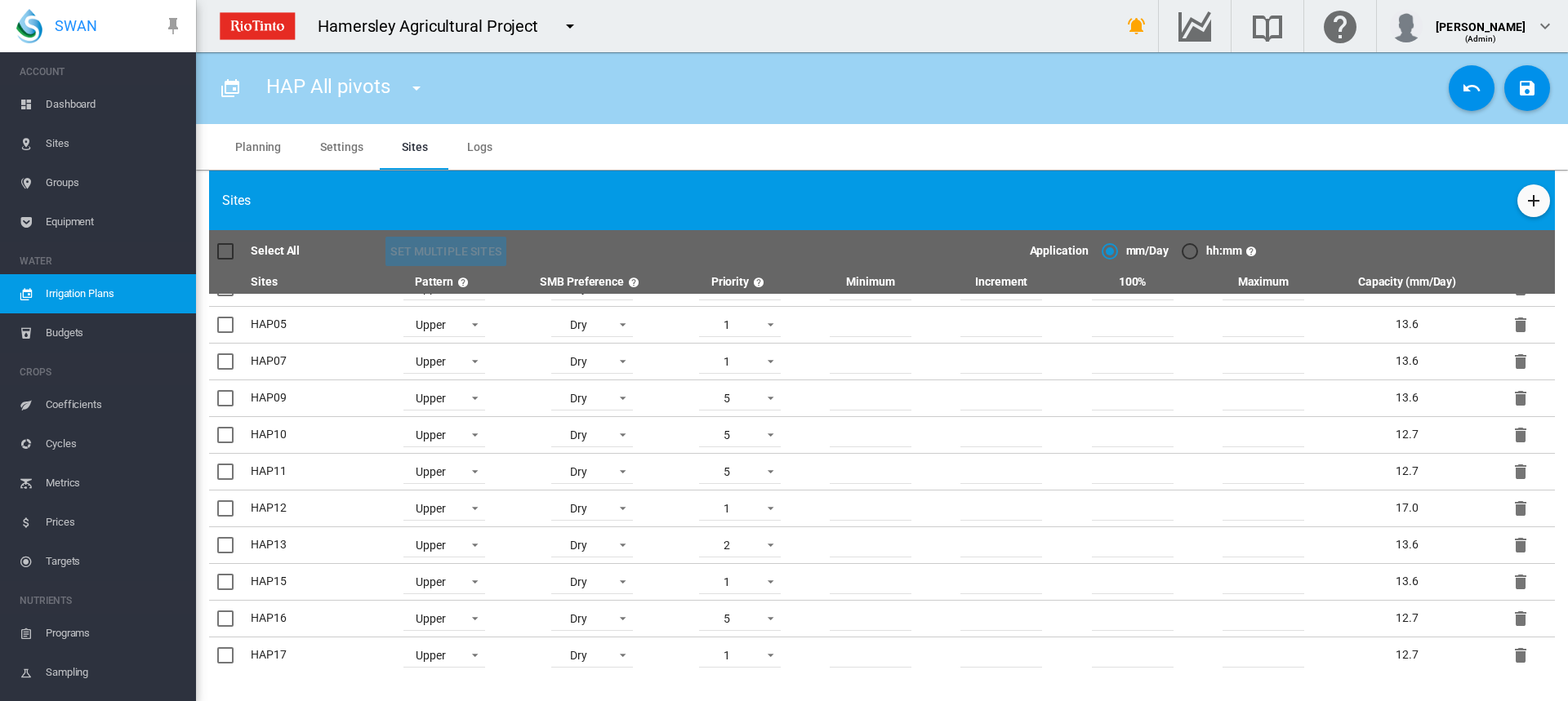
scroll to position [103, 0]
click at [1511, 394] on md-icon "icon-delete" at bounding box center [1521, 394] width 20 height 20
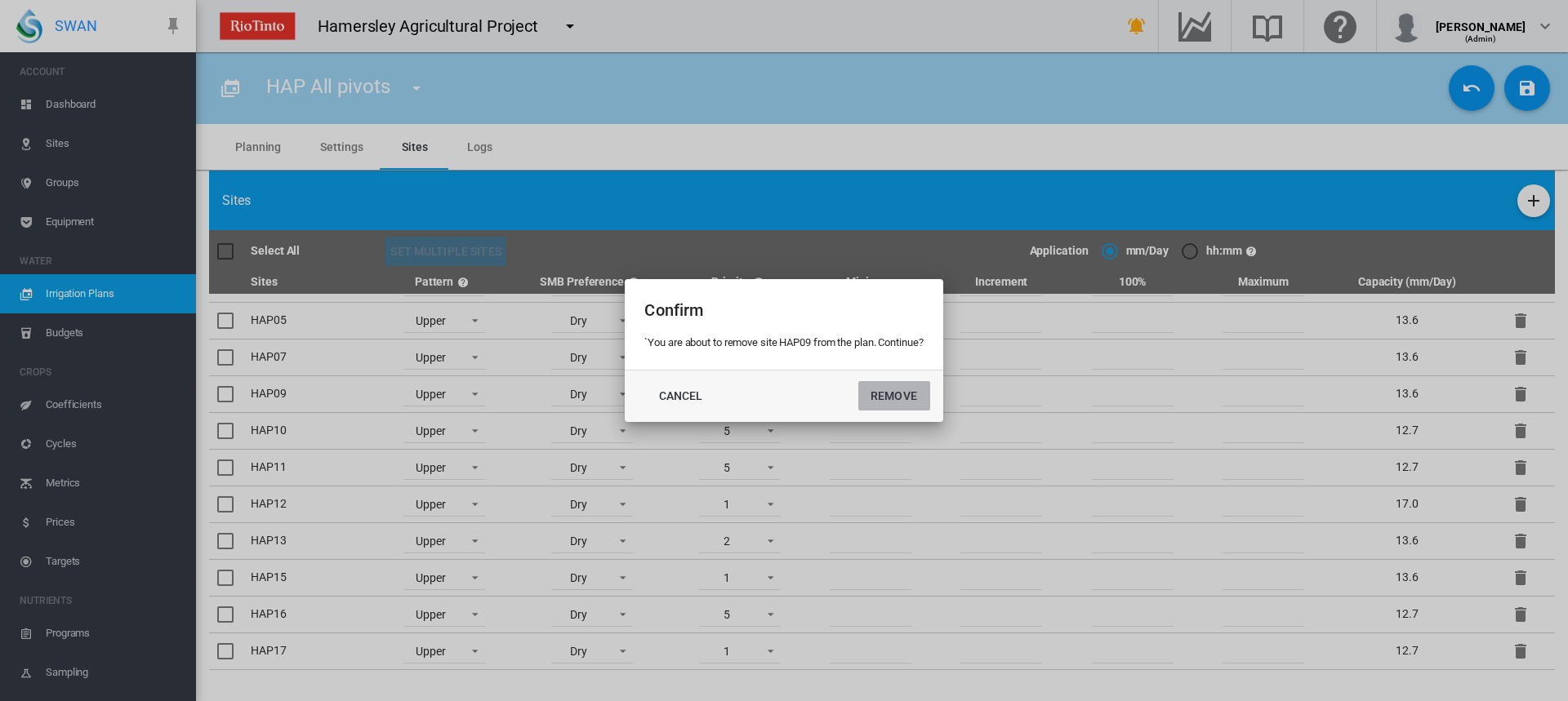
click at [893, 395] on button "Remove" at bounding box center [894, 396] width 72 height 29
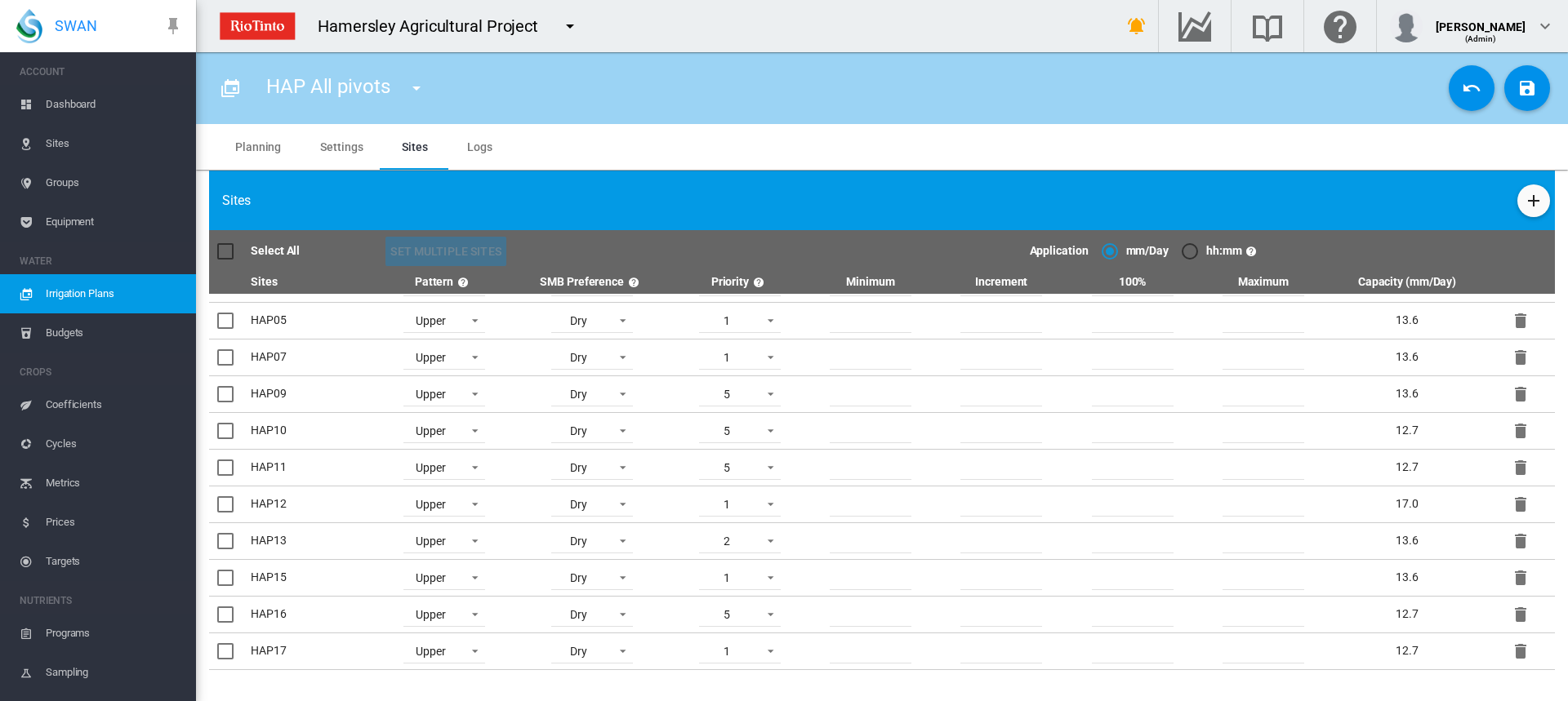
scroll to position [66, 0]
click at [1511, 433] on md-icon "icon-delete" at bounding box center [1521, 431] width 20 height 20
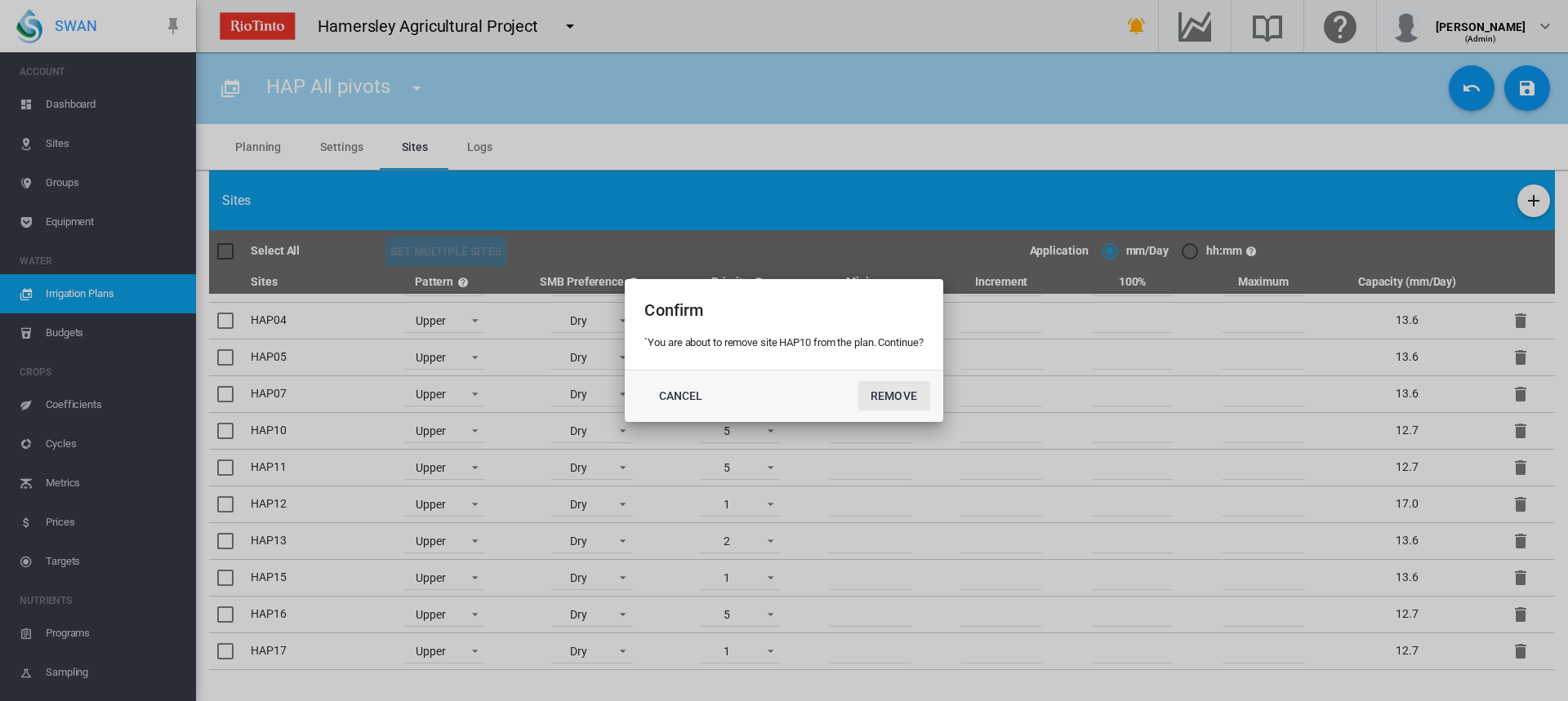
click at [915, 404] on button "Remove" at bounding box center [894, 396] width 72 height 29
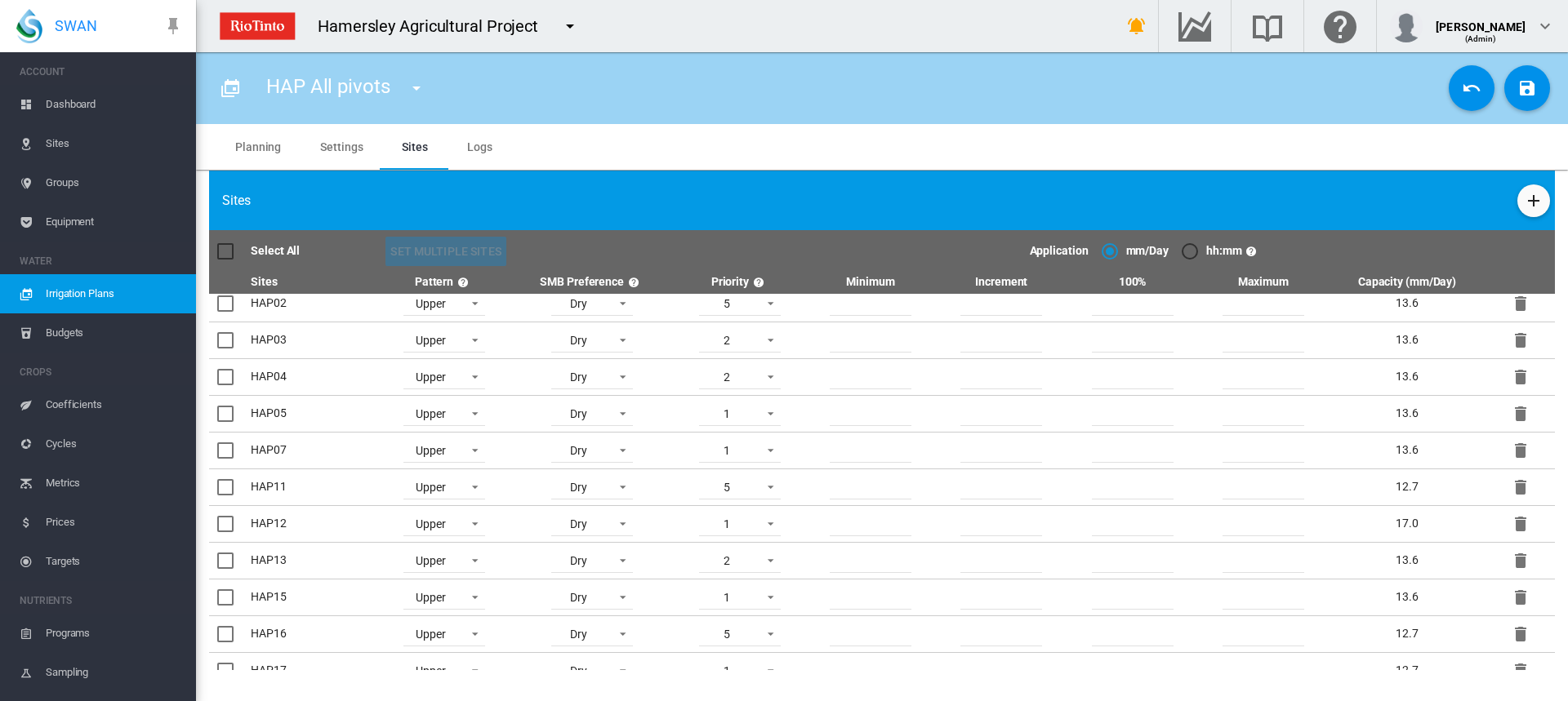
scroll to position [0, 0]
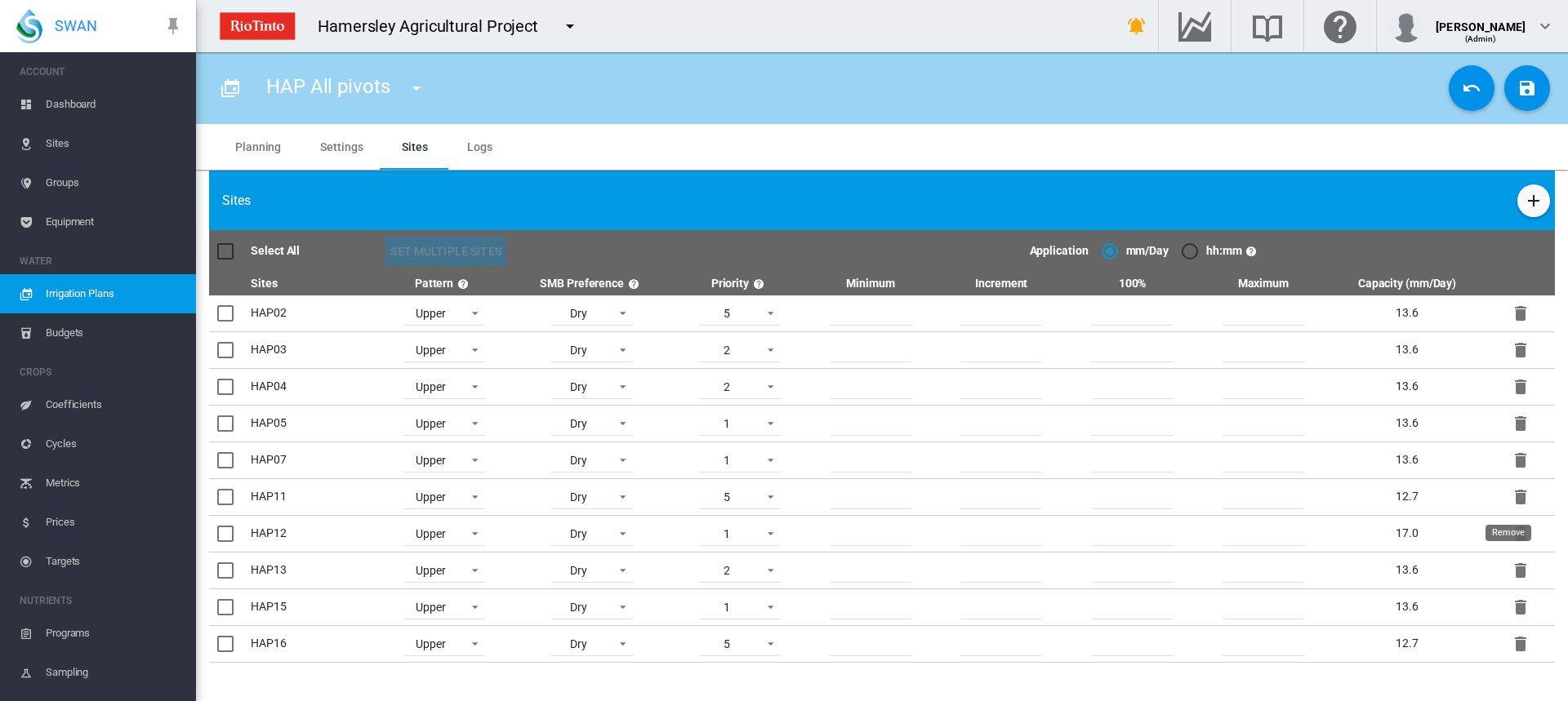
click at [1511, 505] on md-icon "icon-delete" at bounding box center [1521, 497] width 20 height 20
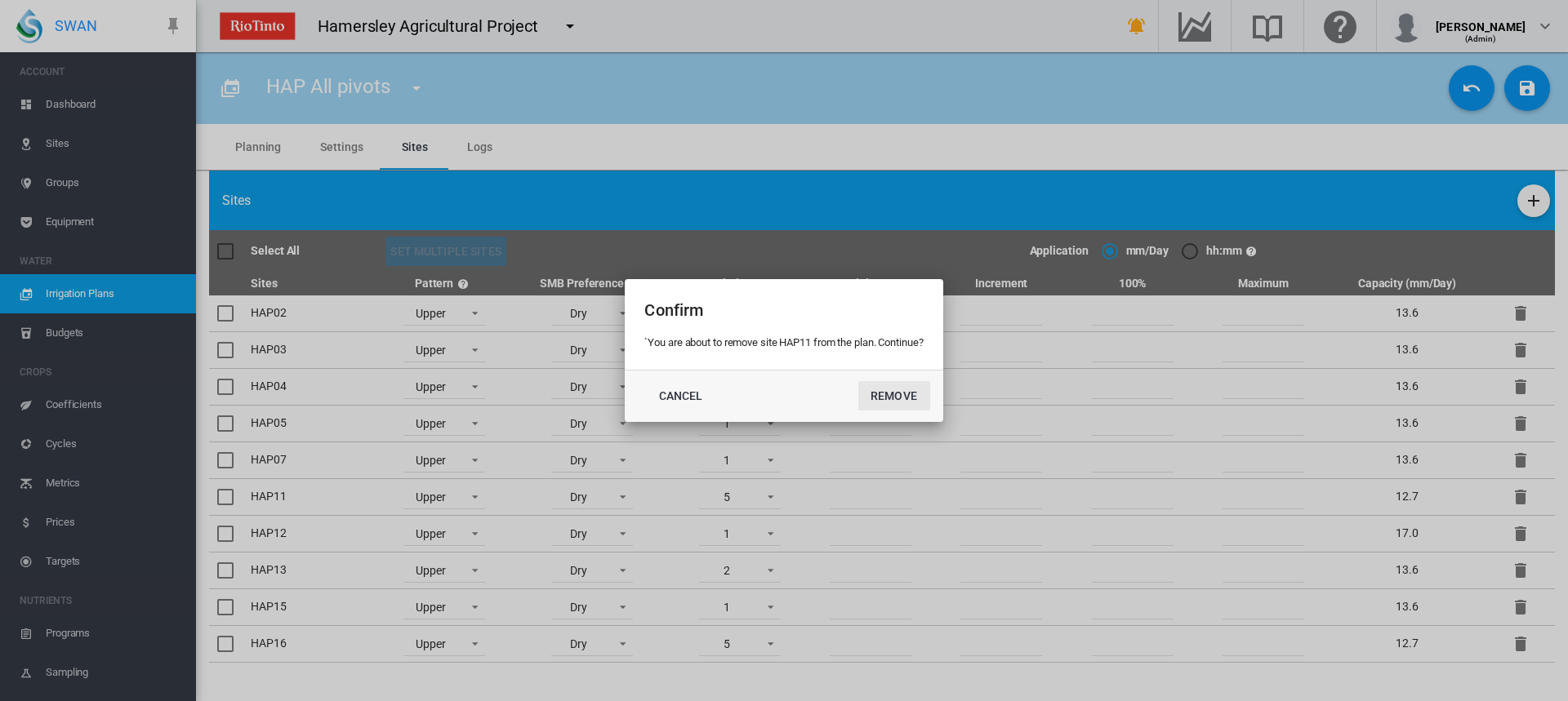
drag, startPoint x: 879, startPoint y: 396, endPoint x: 874, endPoint y: 382, distance: 14.9
click at [874, 383] on button "Remove" at bounding box center [894, 396] width 72 height 29
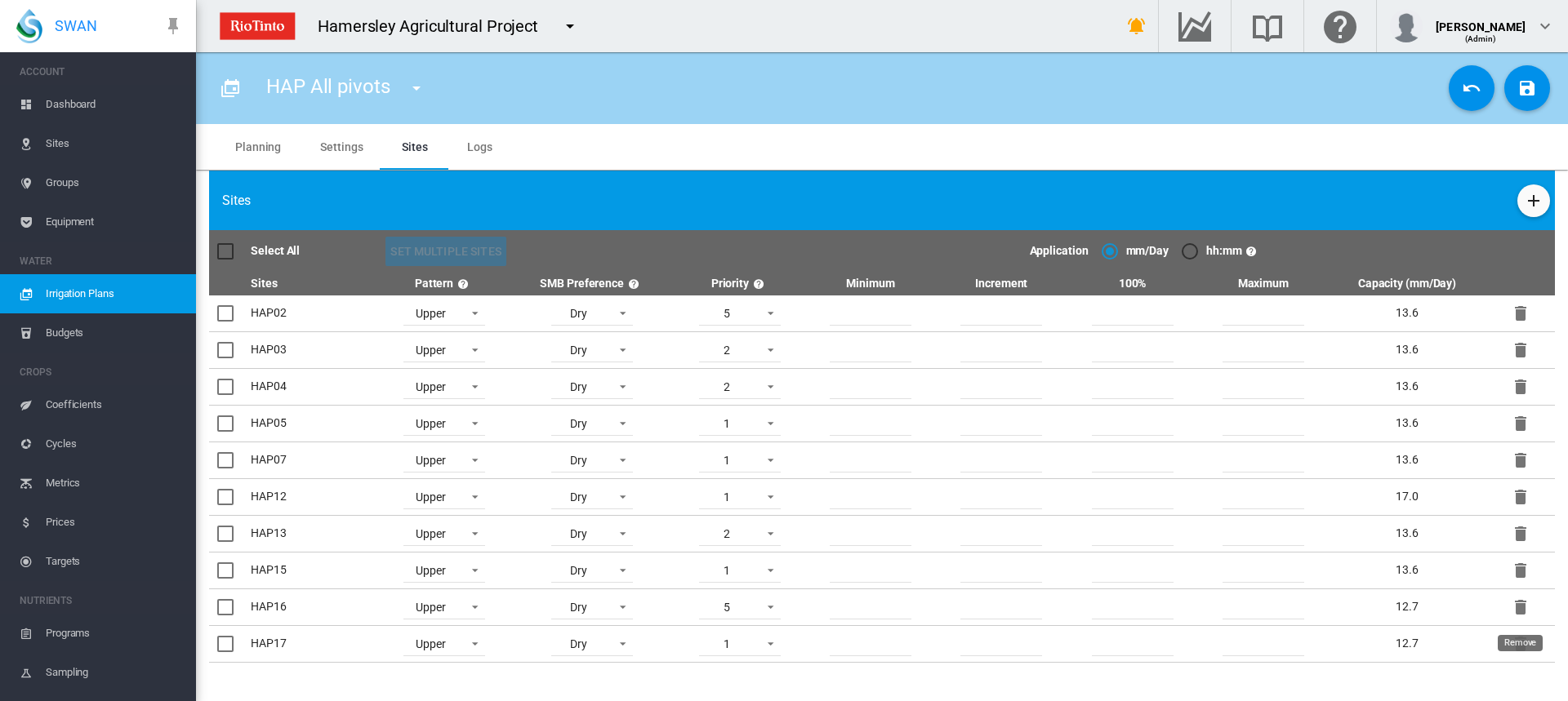
click at [1517, 604] on md-icon "icon-delete" at bounding box center [1521, 607] width 20 height 20
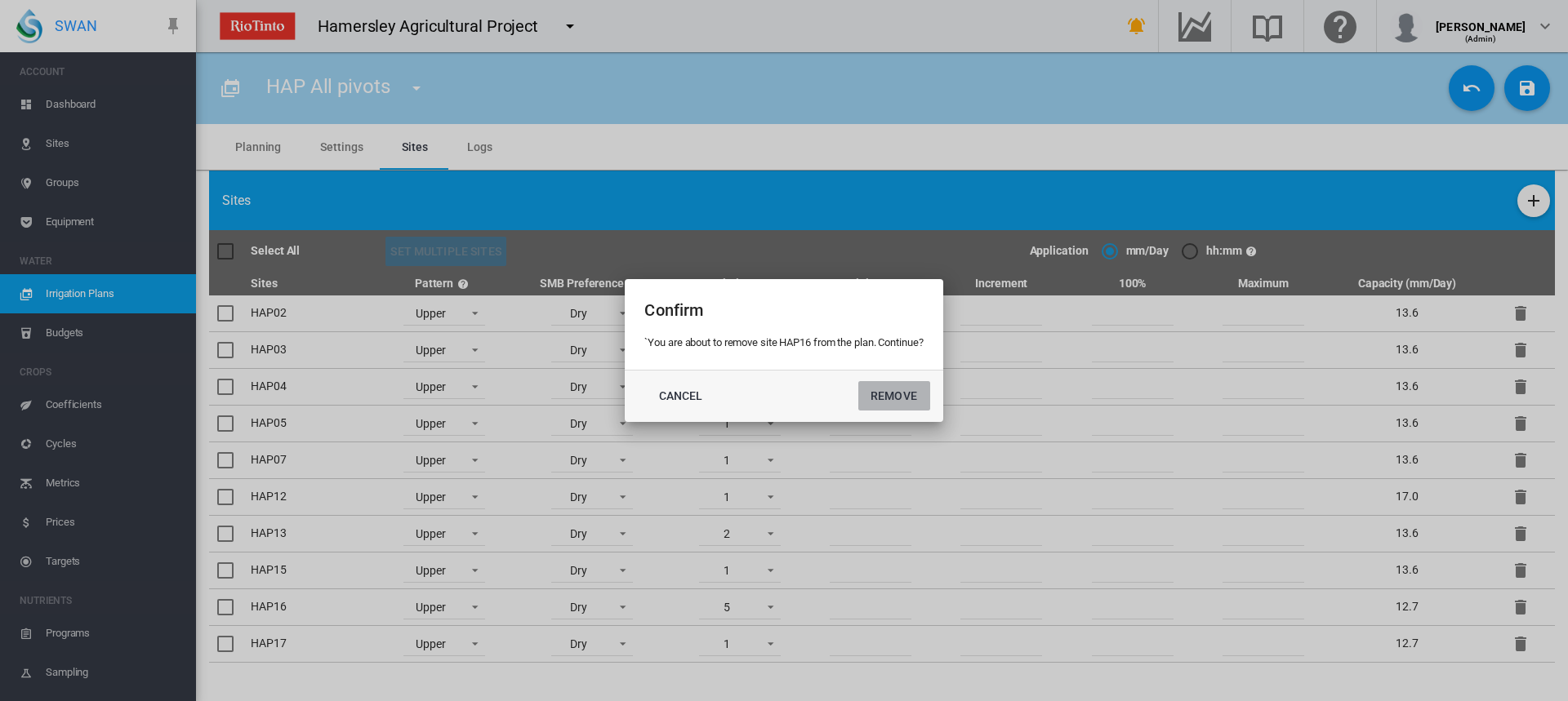
click at [900, 392] on button "Remove" at bounding box center [894, 396] width 72 height 29
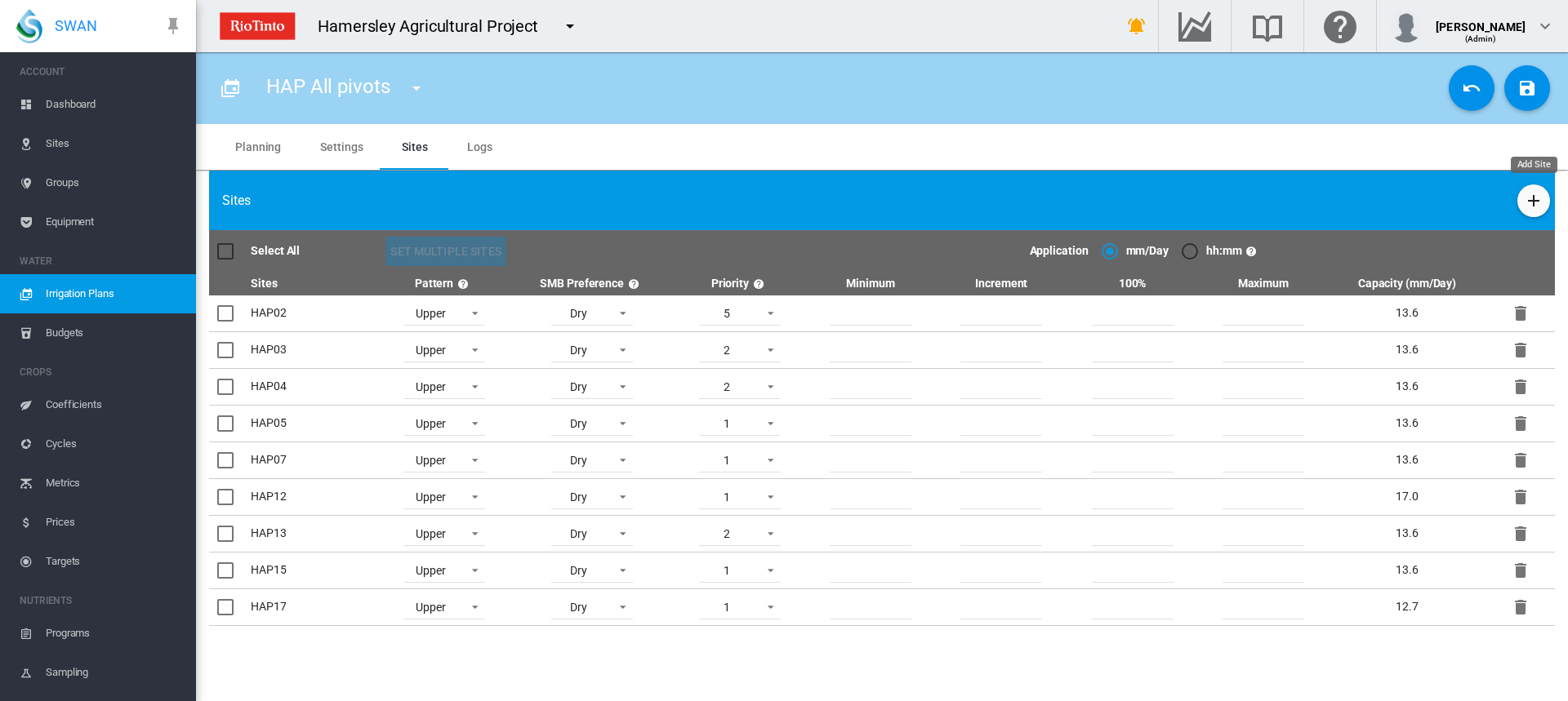
click at [1532, 206] on md-icon "icon-plus" at bounding box center [1534, 201] width 20 height 20
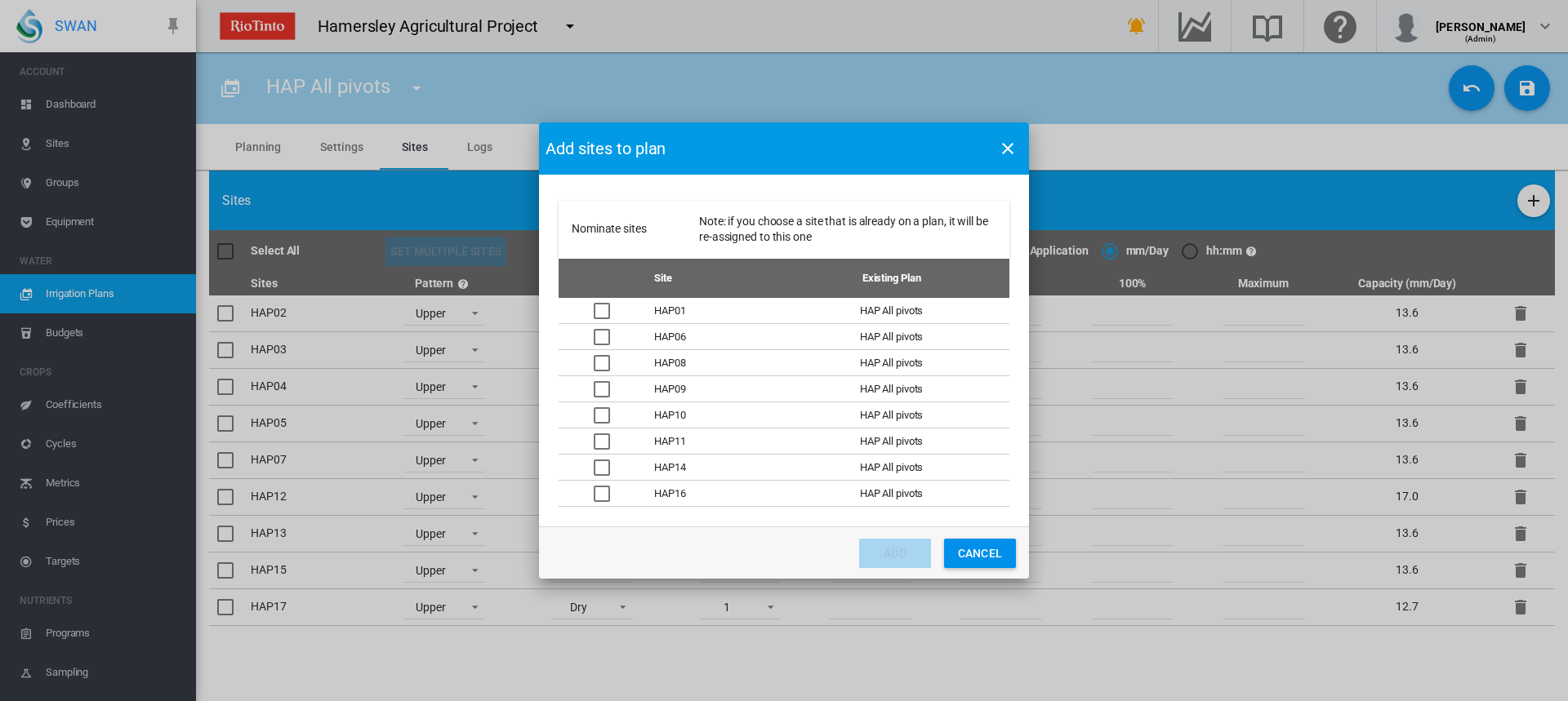
click at [603, 420] on div "Nominate sites ..." at bounding box center [602, 415] width 16 height 16
click at [911, 539] on button "Add" at bounding box center [895, 554] width 72 height 29
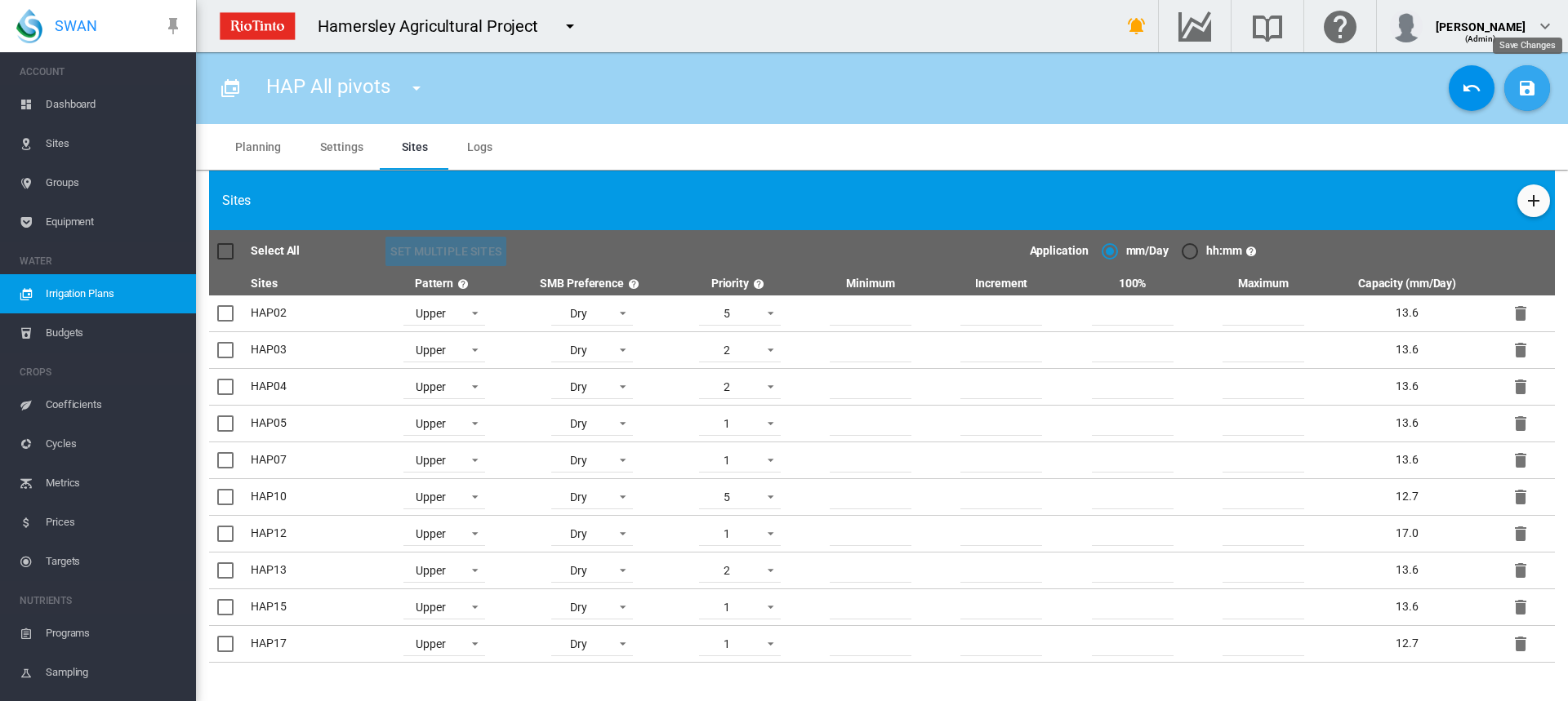
click at [1521, 89] on md-icon "icon-content-save" at bounding box center [1527, 87] width 20 height 20
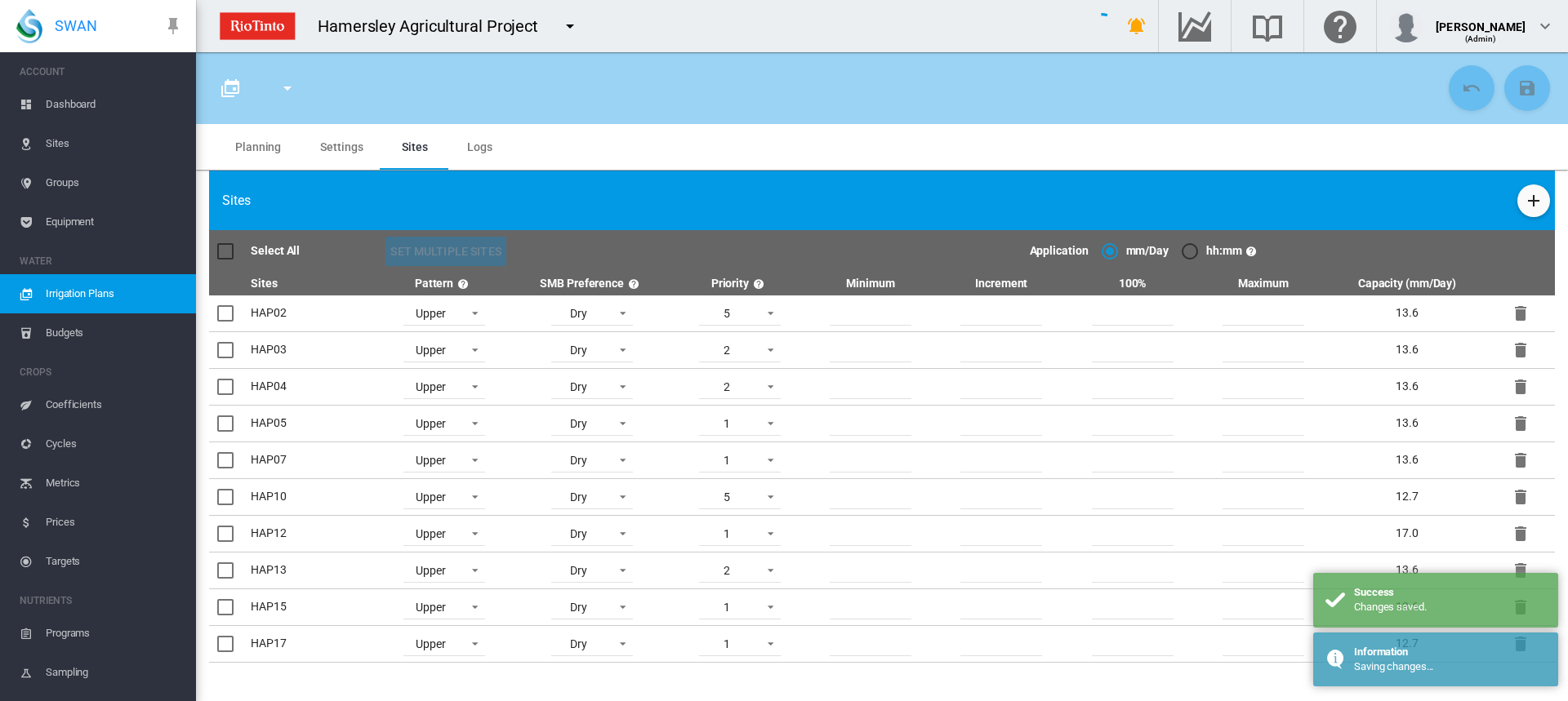
type input "**********"
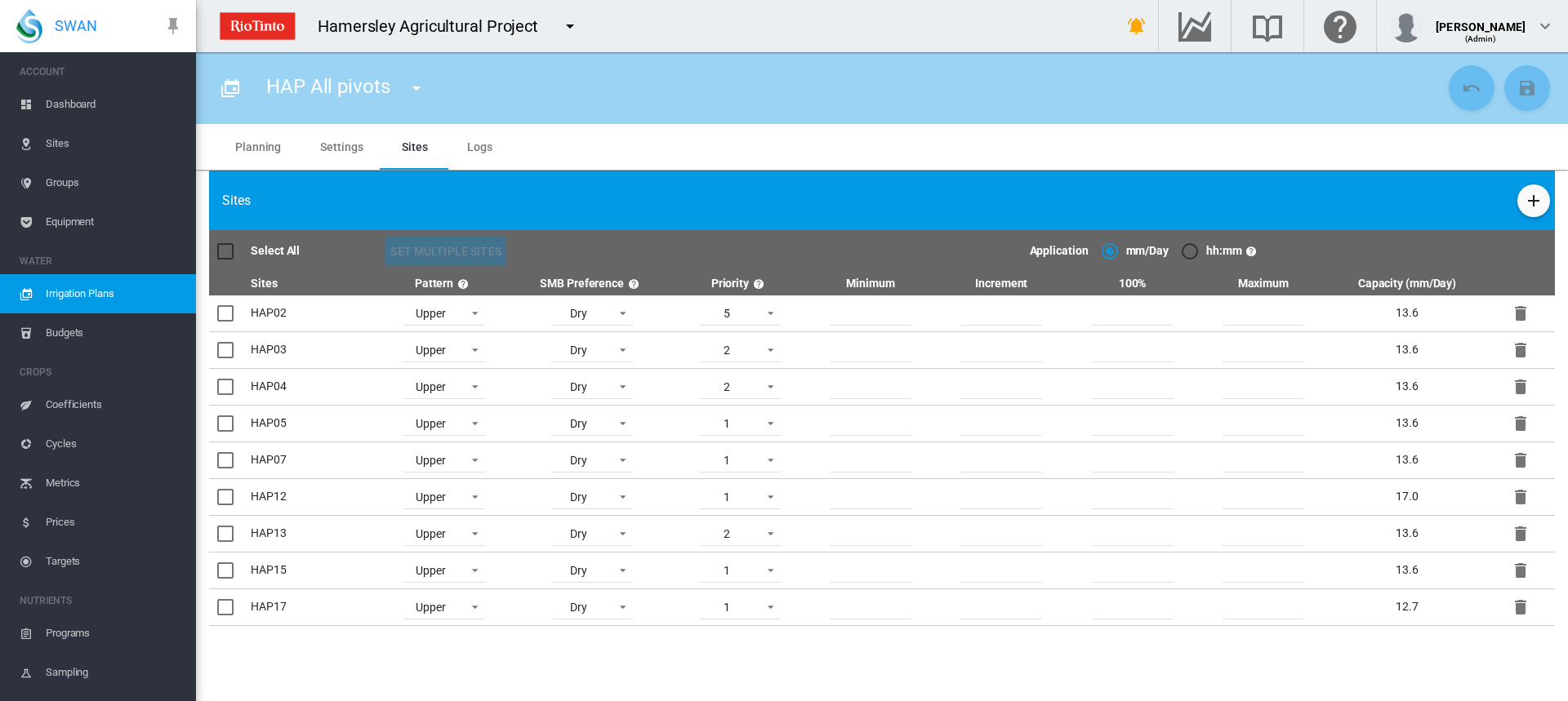
click at [1100, 689] on section "HAP All pivots HAP All pivots" at bounding box center [882, 376] width 1373 height 649
click at [1536, 192] on md-icon "icon-plus" at bounding box center [1534, 201] width 20 height 20
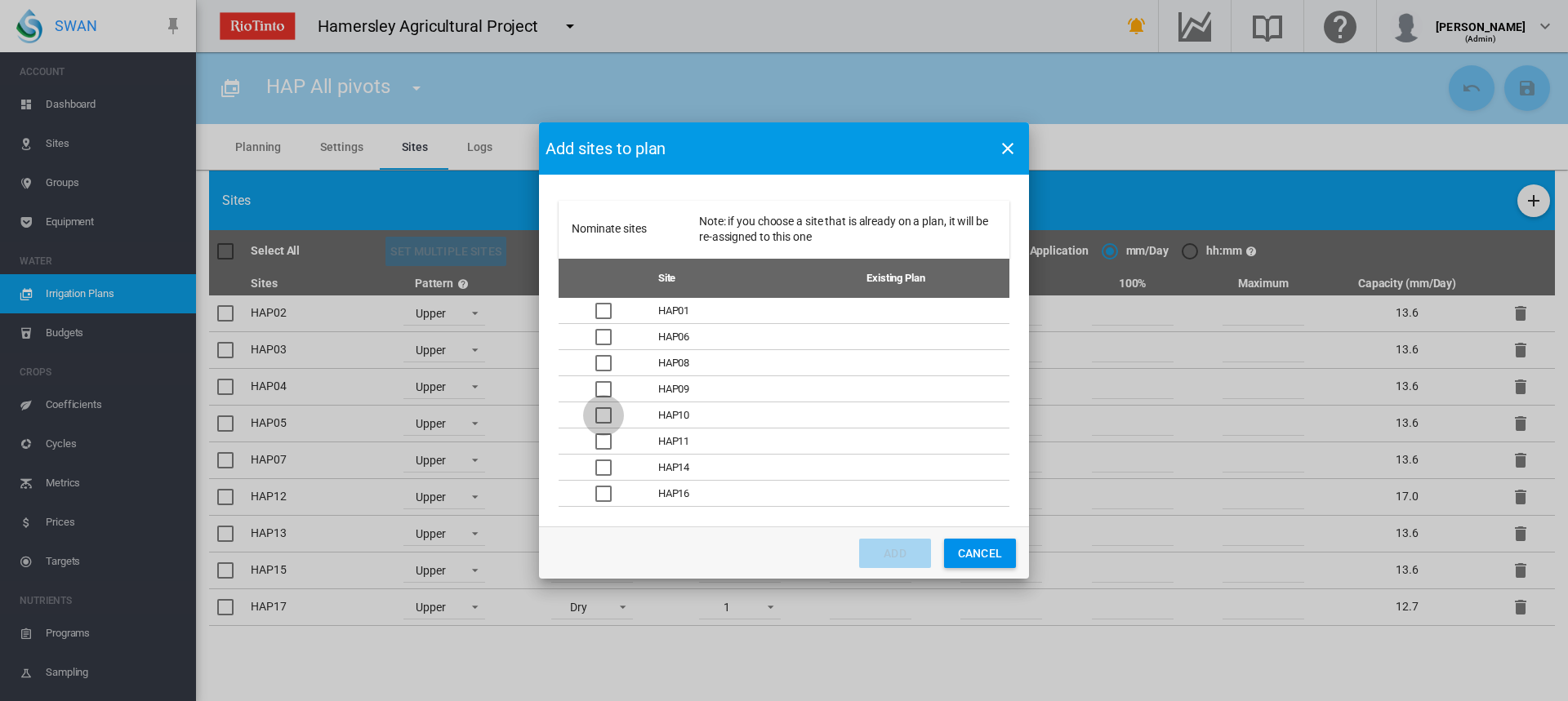
click at [606, 419] on div "Nominate sites ..." at bounding box center [604, 415] width 16 height 16
click at [905, 556] on button "Add" at bounding box center [895, 554] width 72 height 29
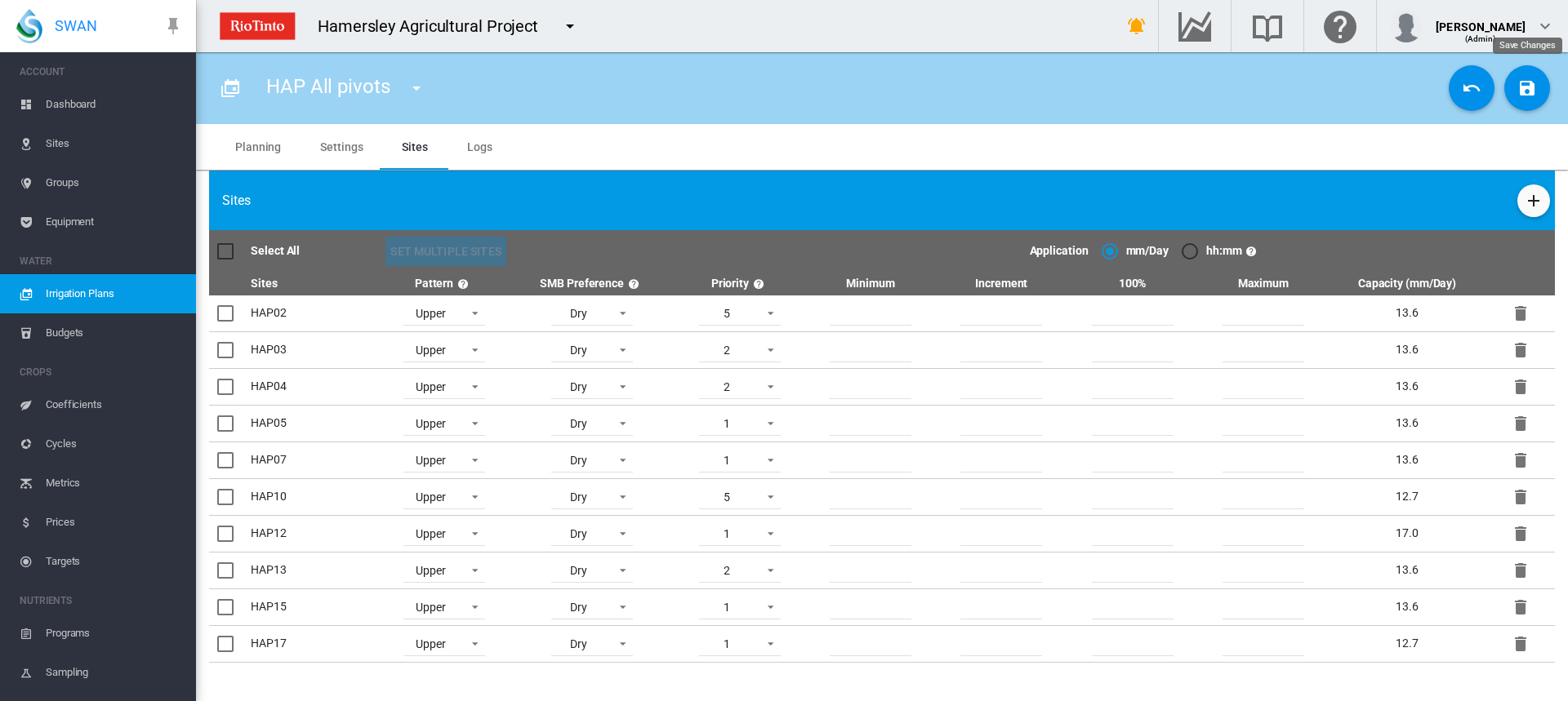
click at [1534, 98] on button "Save Changes" at bounding box center [1527, 87] width 45 height 45
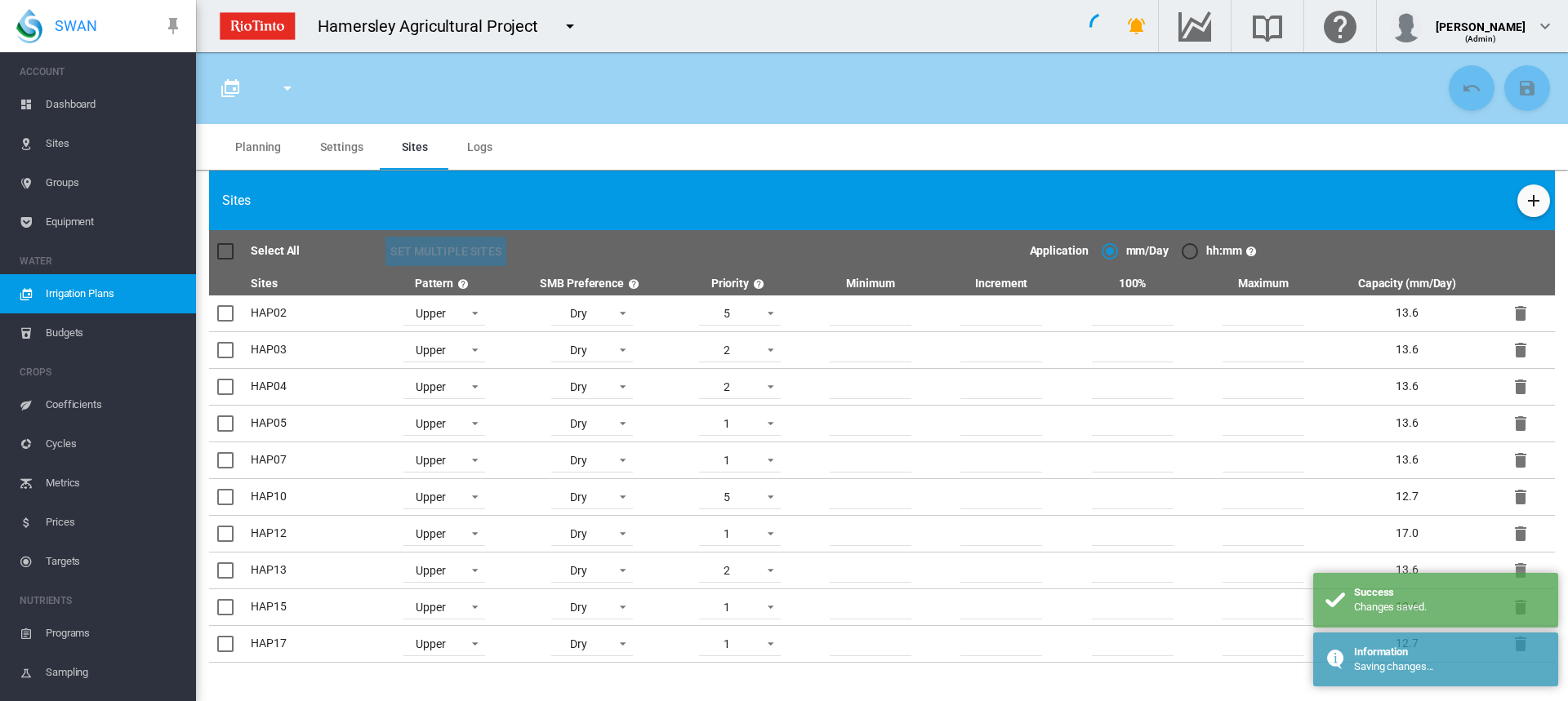
type input "**********"
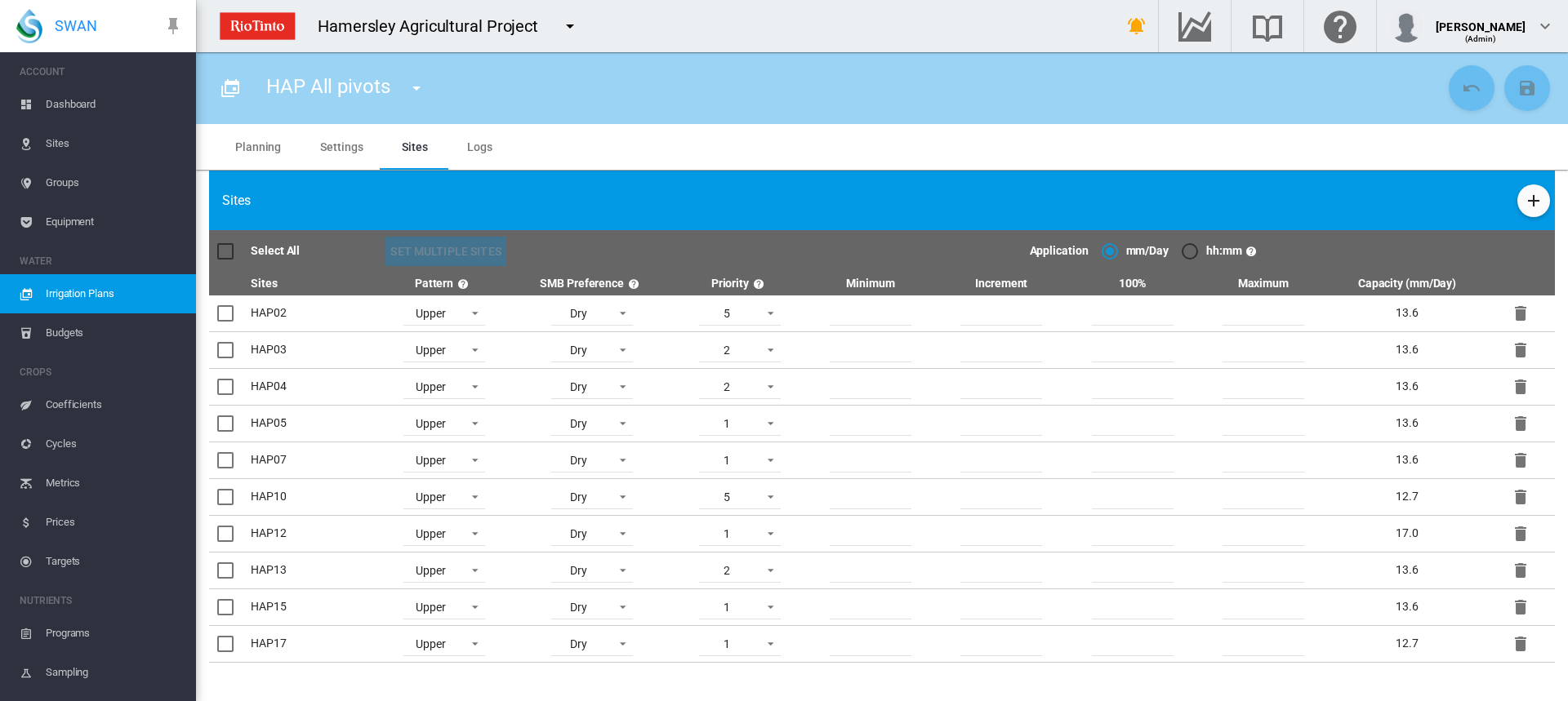
click at [243, 139] on md-tab-item "Planning" at bounding box center [258, 147] width 85 height 45
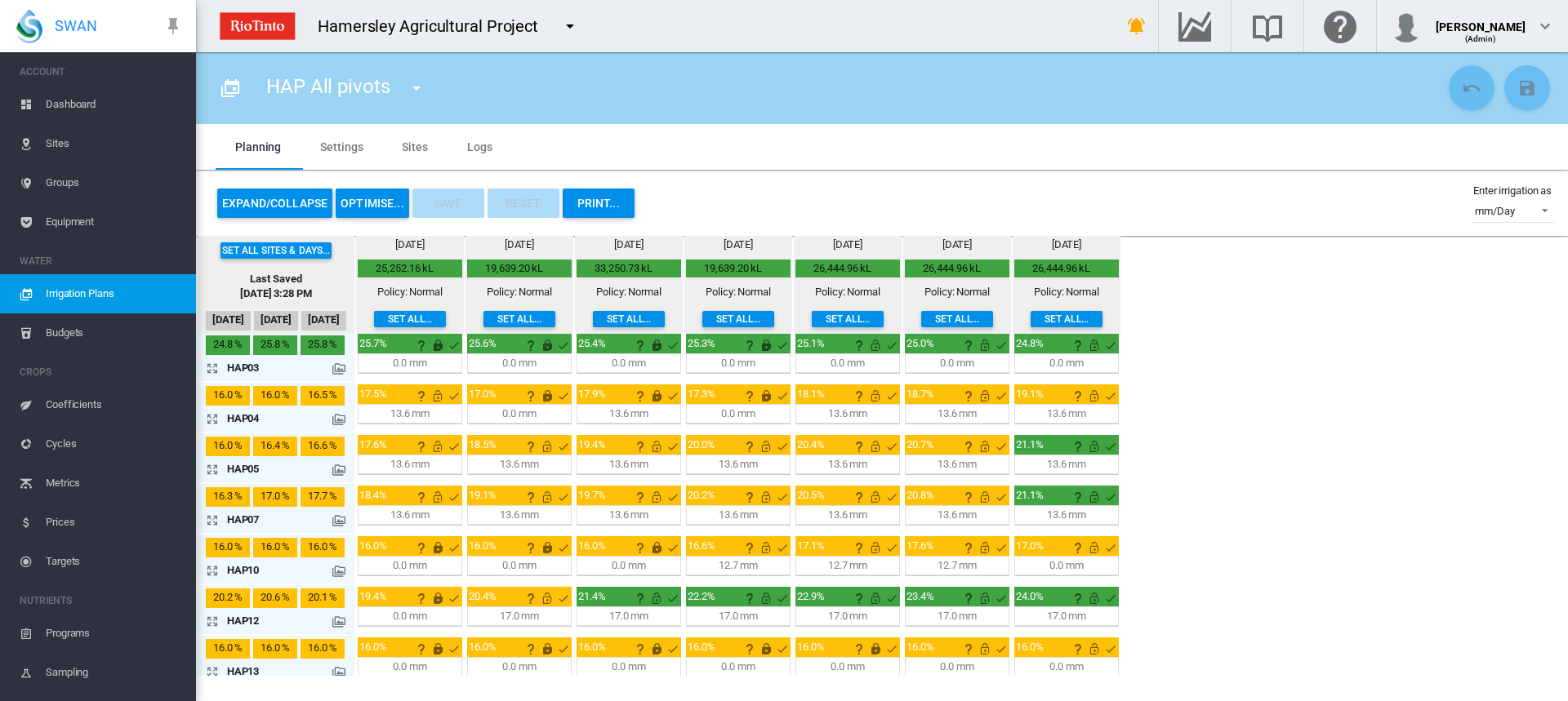
click at [210, 416] on md-icon "icon-arrow-expand" at bounding box center [215, 418] width 20 height 20
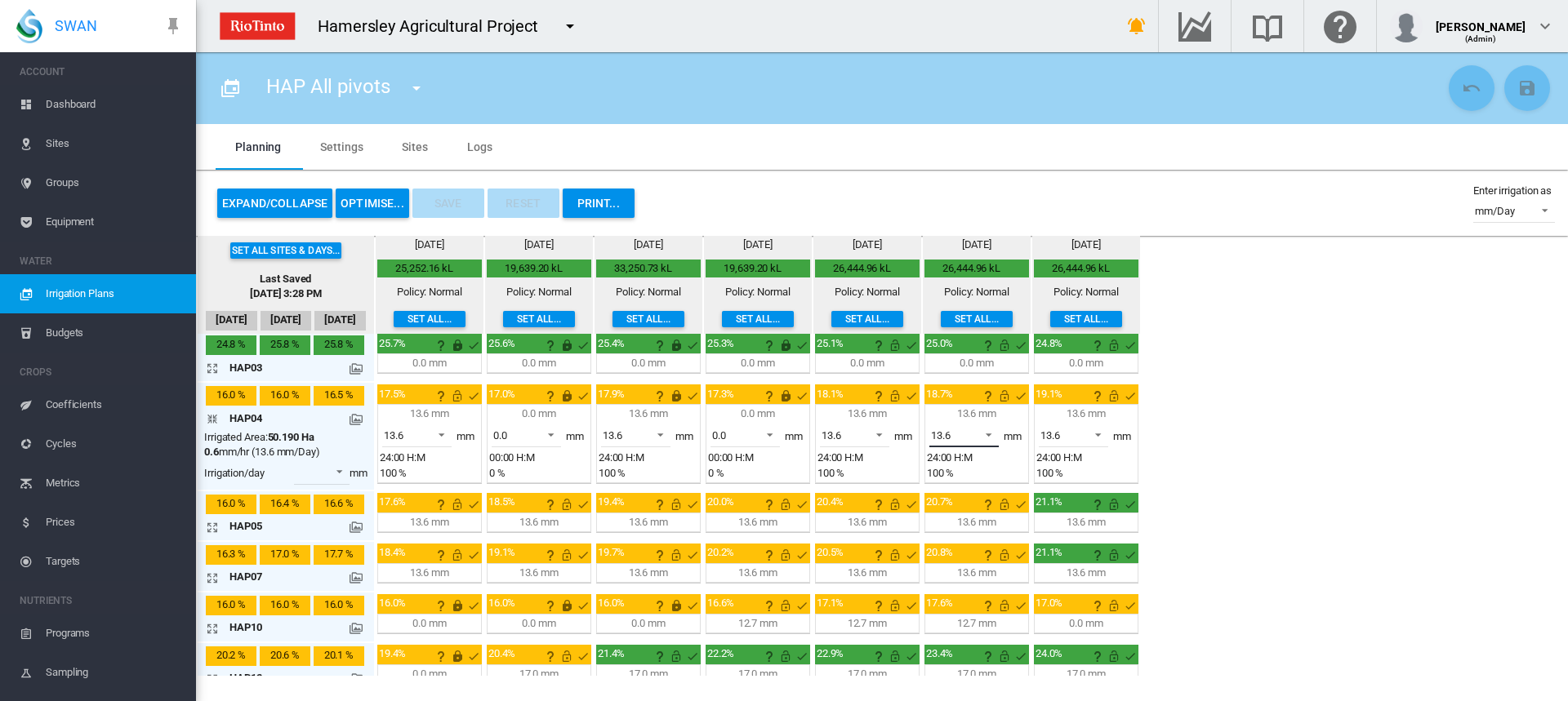
click at [994, 431] on span at bounding box center [984, 433] width 20 height 15
click at [977, 405] on md-option "0.0" at bounding box center [974, 397] width 111 height 39
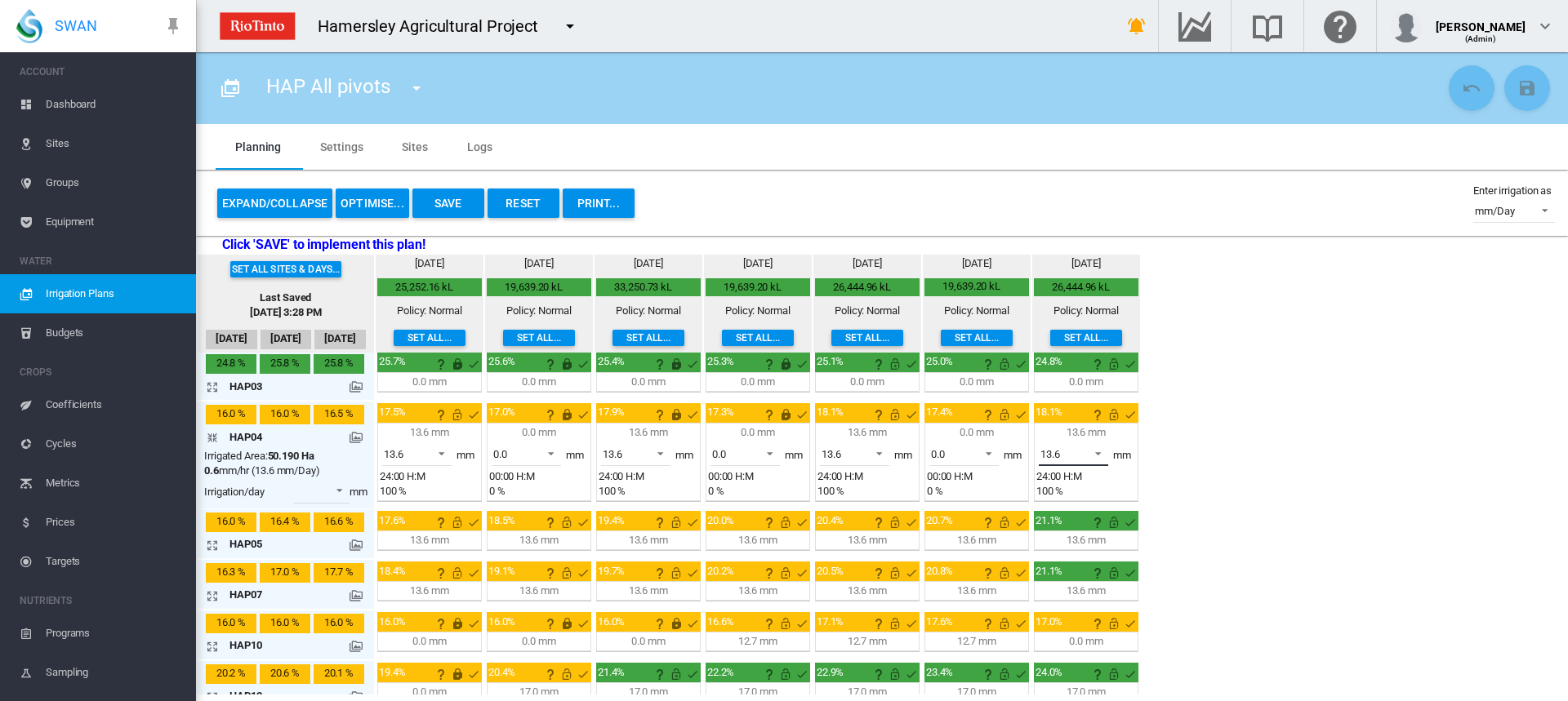
click at [1100, 456] on span at bounding box center [1093, 452] width 20 height 15
click at [1077, 422] on md-option "0.0" at bounding box center [1084, 415] width 111 height 39
click at [1007, 421] on md-icon "This irrigation is unlocked and so can be amended by the optimiser. Click here …" at bounding box center [1004, 415] width 20 height 20
click at [1114, 418] on md-icon "This irrigation is unlocked and so can be amended by the optimiser. Click here …" at bounding box center [1114, 415] width 20 height 20
click at [213, 440] on md-icon "icon-arrow-collapse" at bounding box center [215, 437] width 20 height 20
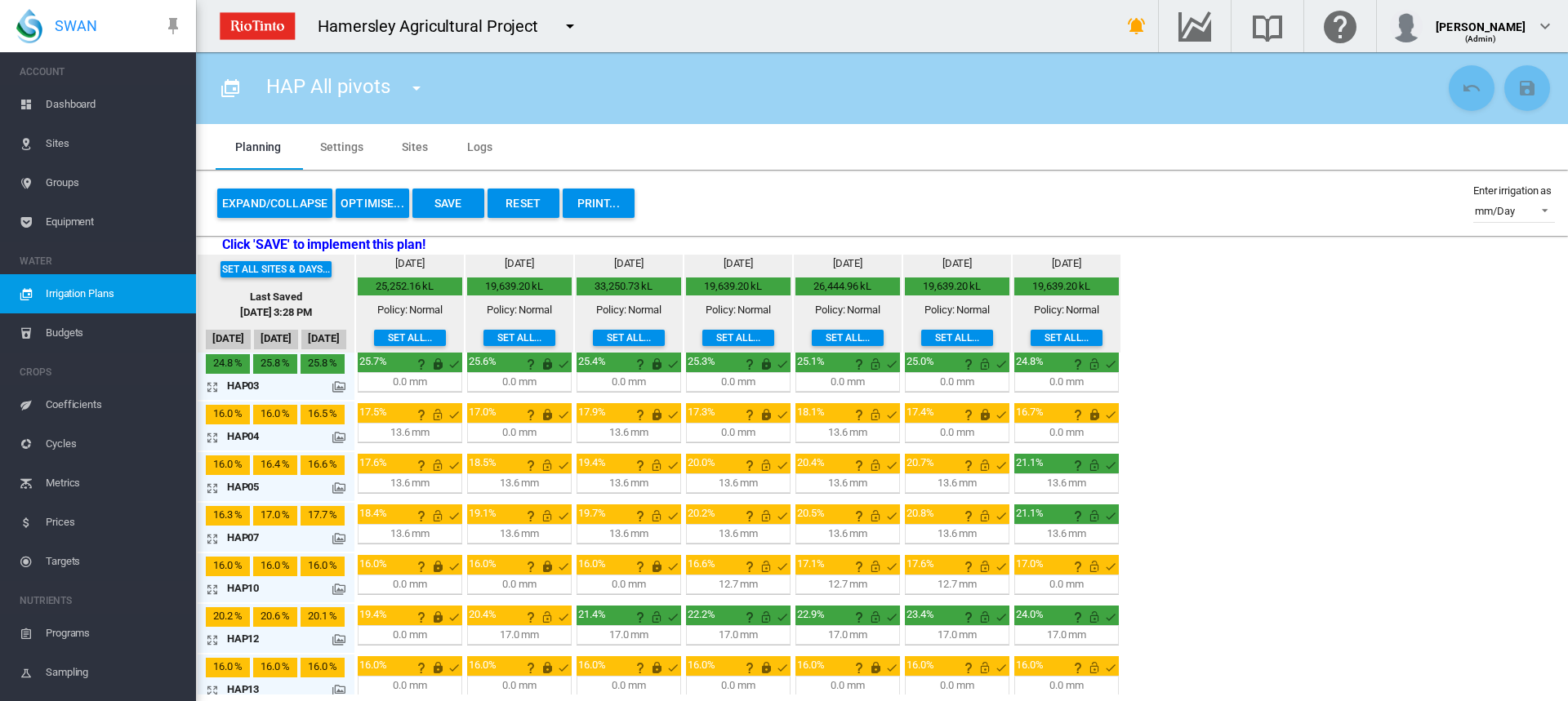
scroll to position [137, 0]
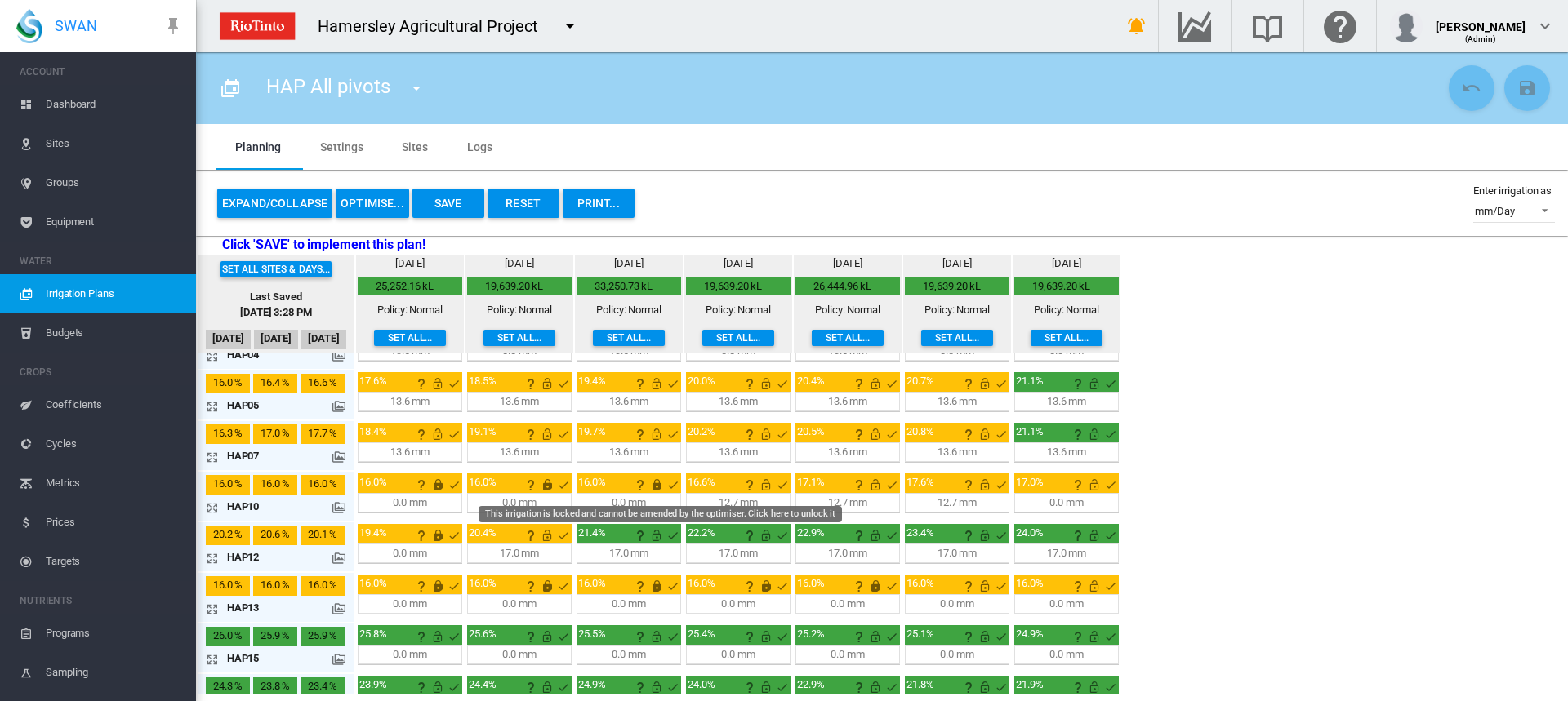
click at [653, 485] on md-icon "This irrigation is locked and cannot be amended by the optimiser. Click here to…" at bounding box center [657, 484] width 20 height 20
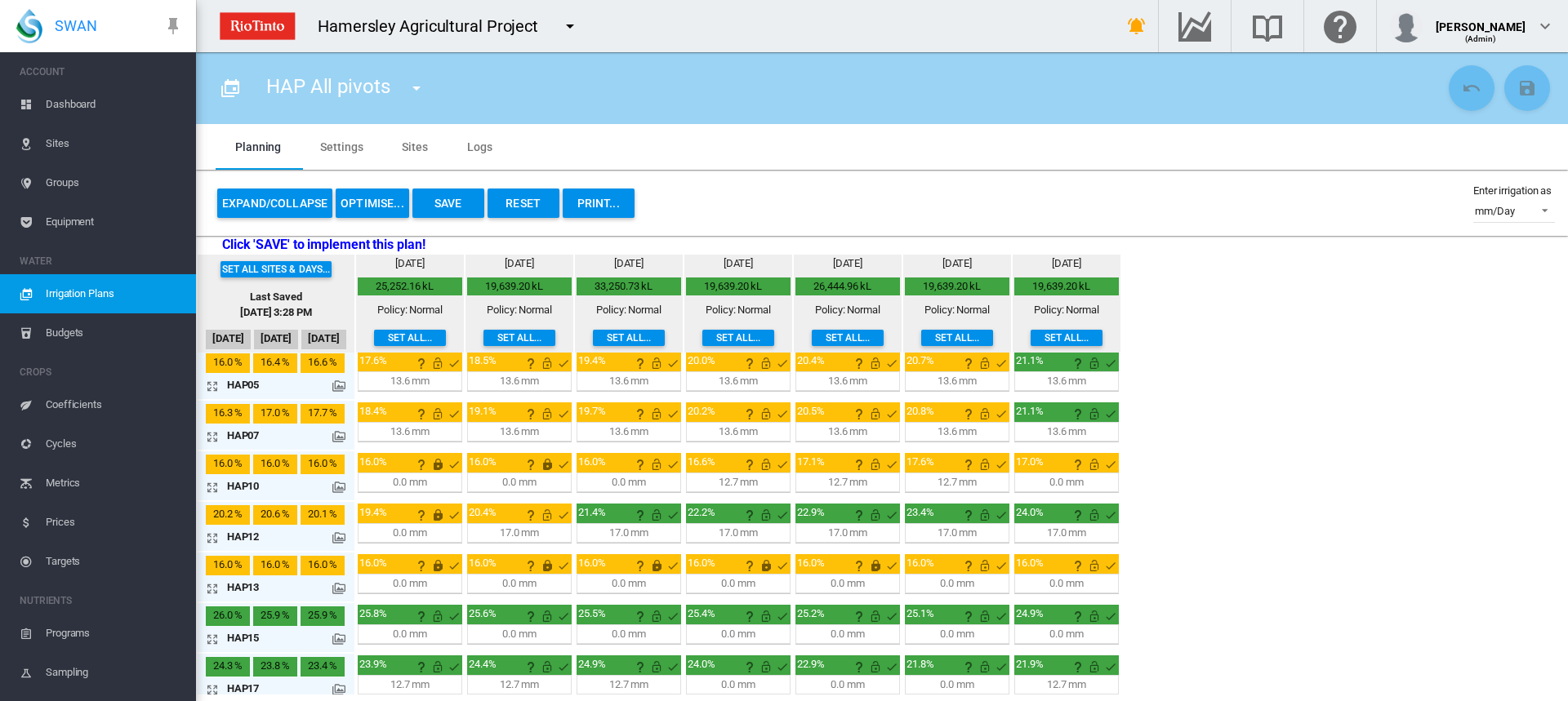
scroll to position [167, 0]
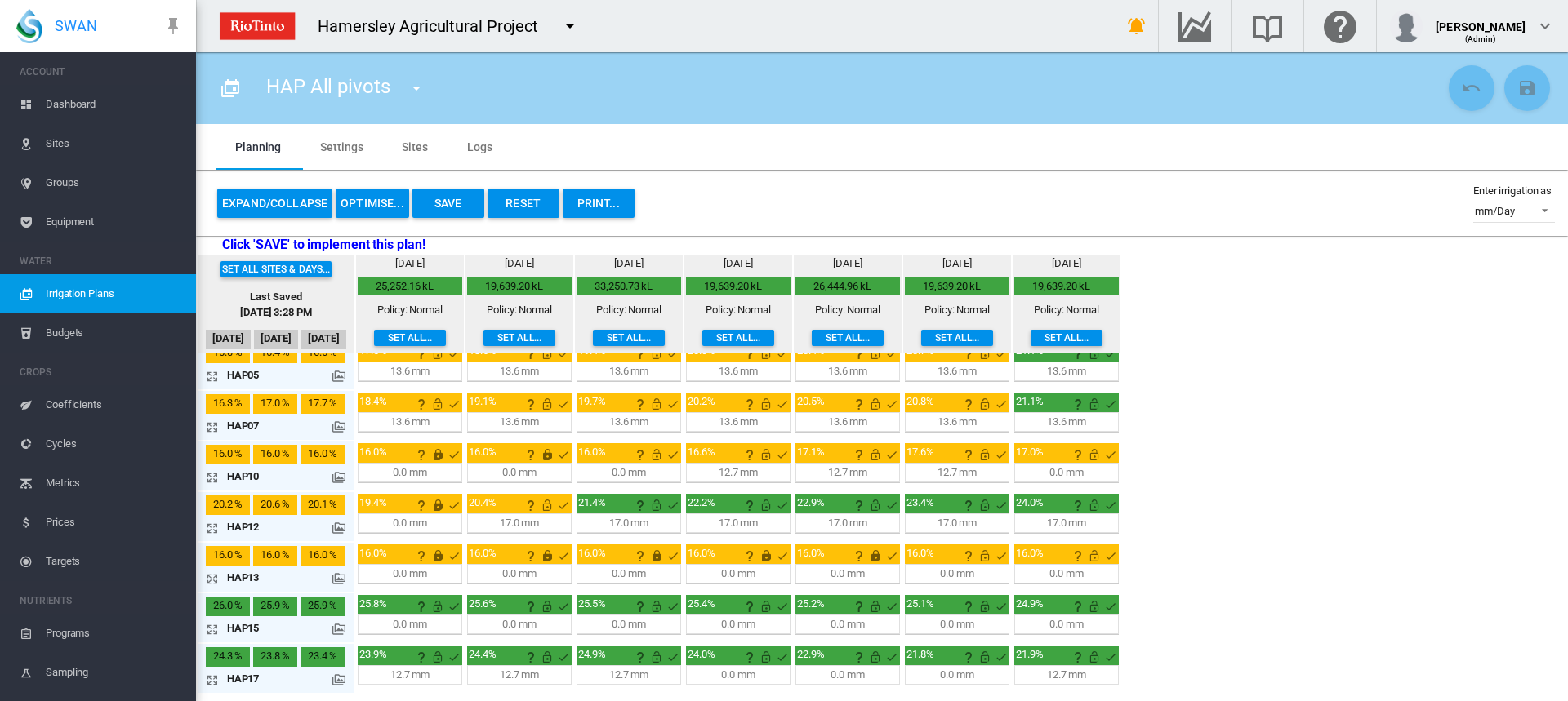
click at [369, 192] on button "OPTIMISE..." at bounding box center [373, 203] width 74 height 29
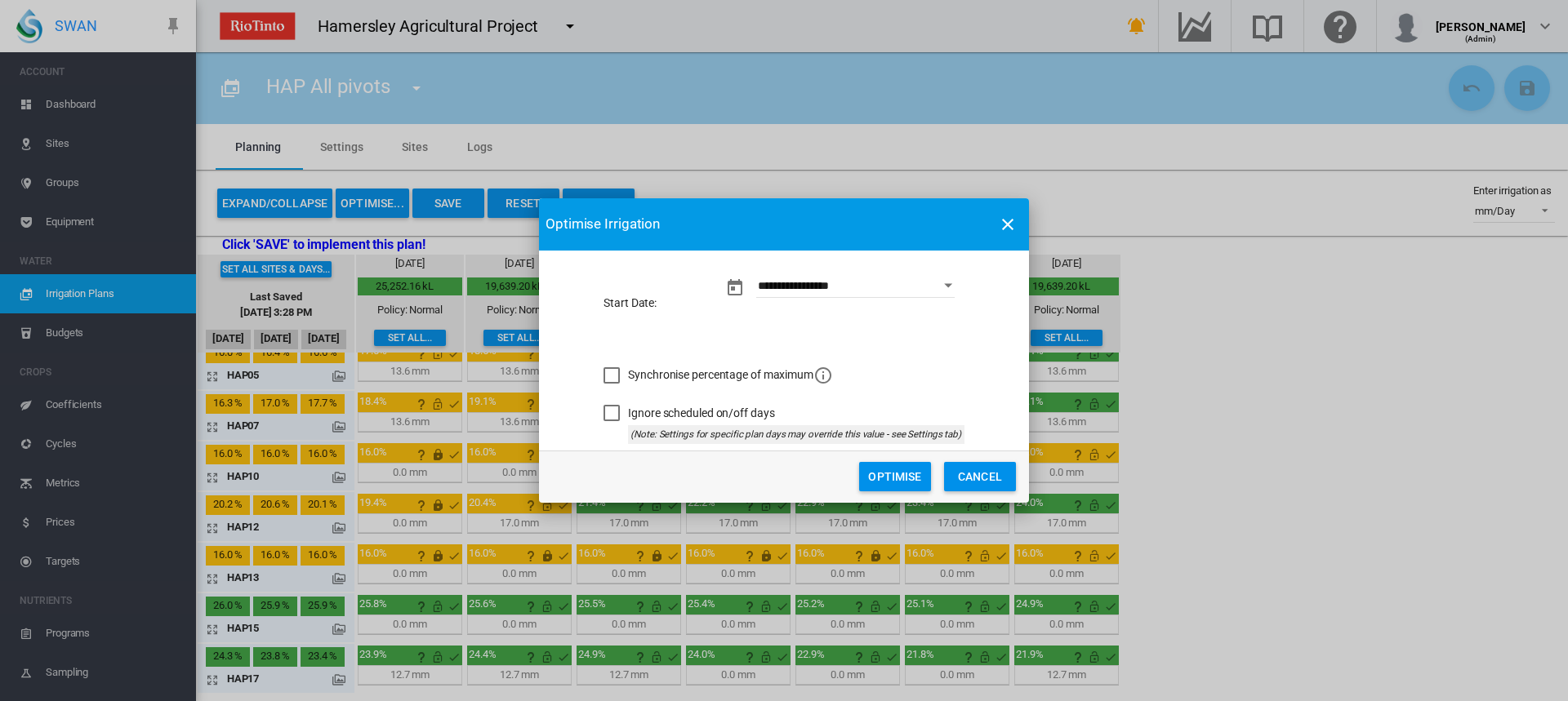
click at [900, 478] on button "Optimise" at bounding box center [895, 476] width 72 height 29
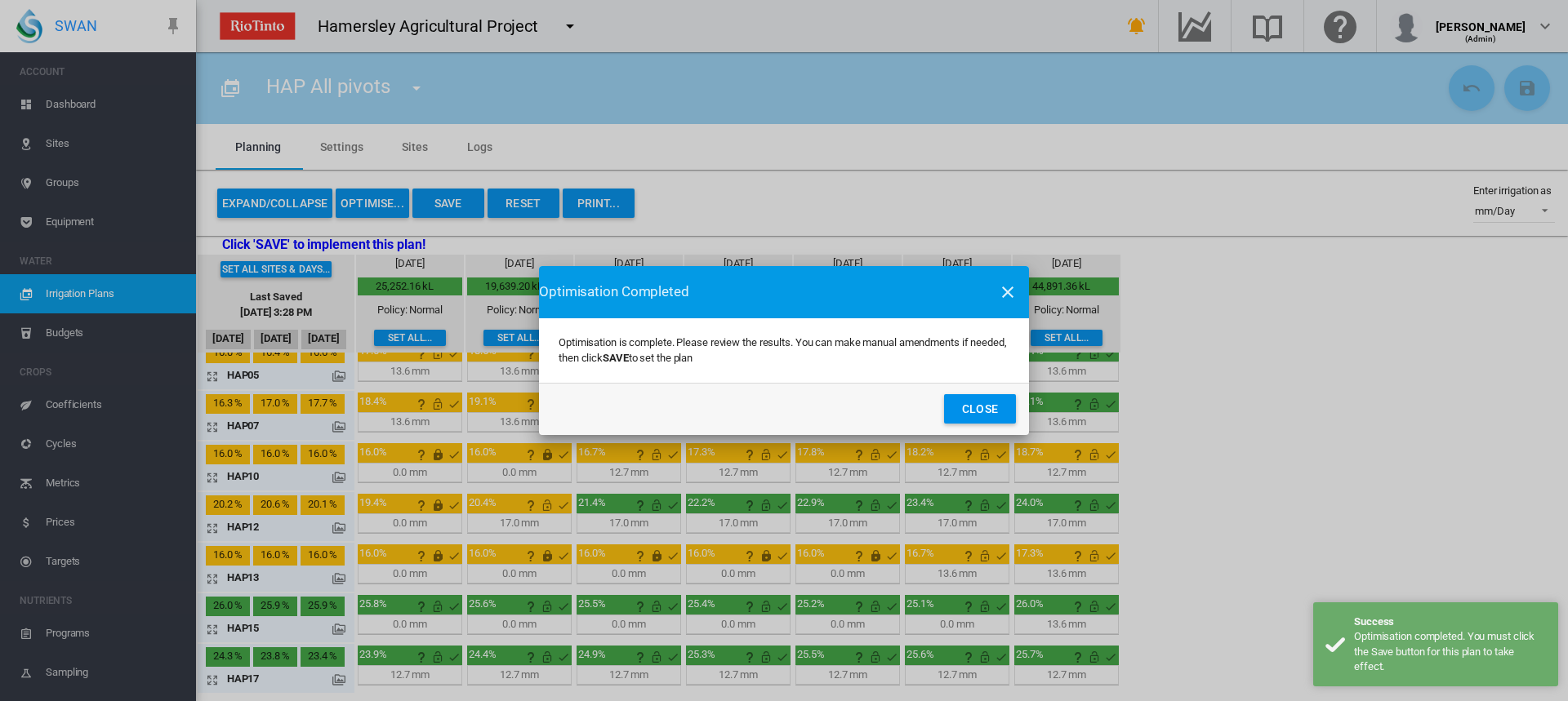
click at [988, 400] on button "Close" at bounding box center [980, 409] width 72 height 29
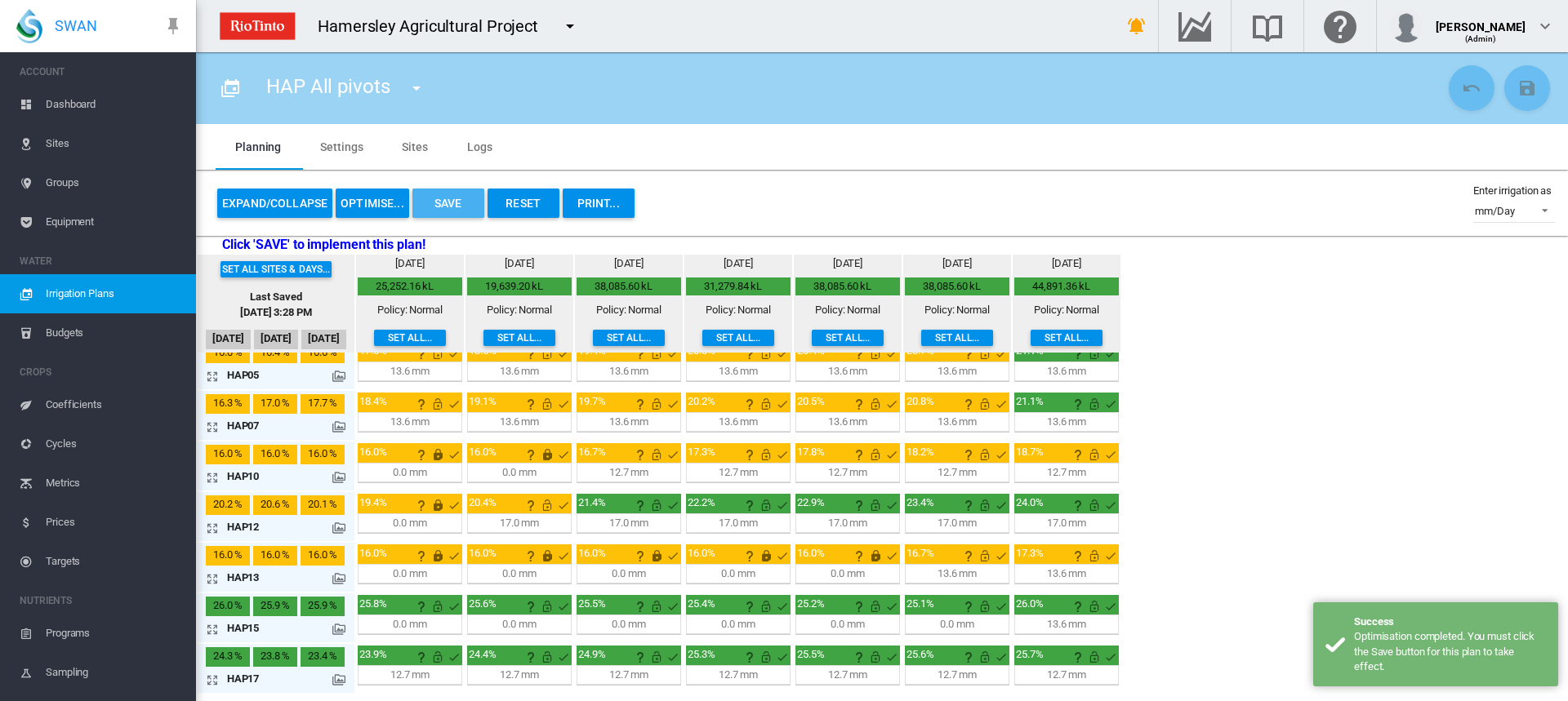
click at [459, 202] on button "Save" at bounding box center [448, 203] width 72 height 29
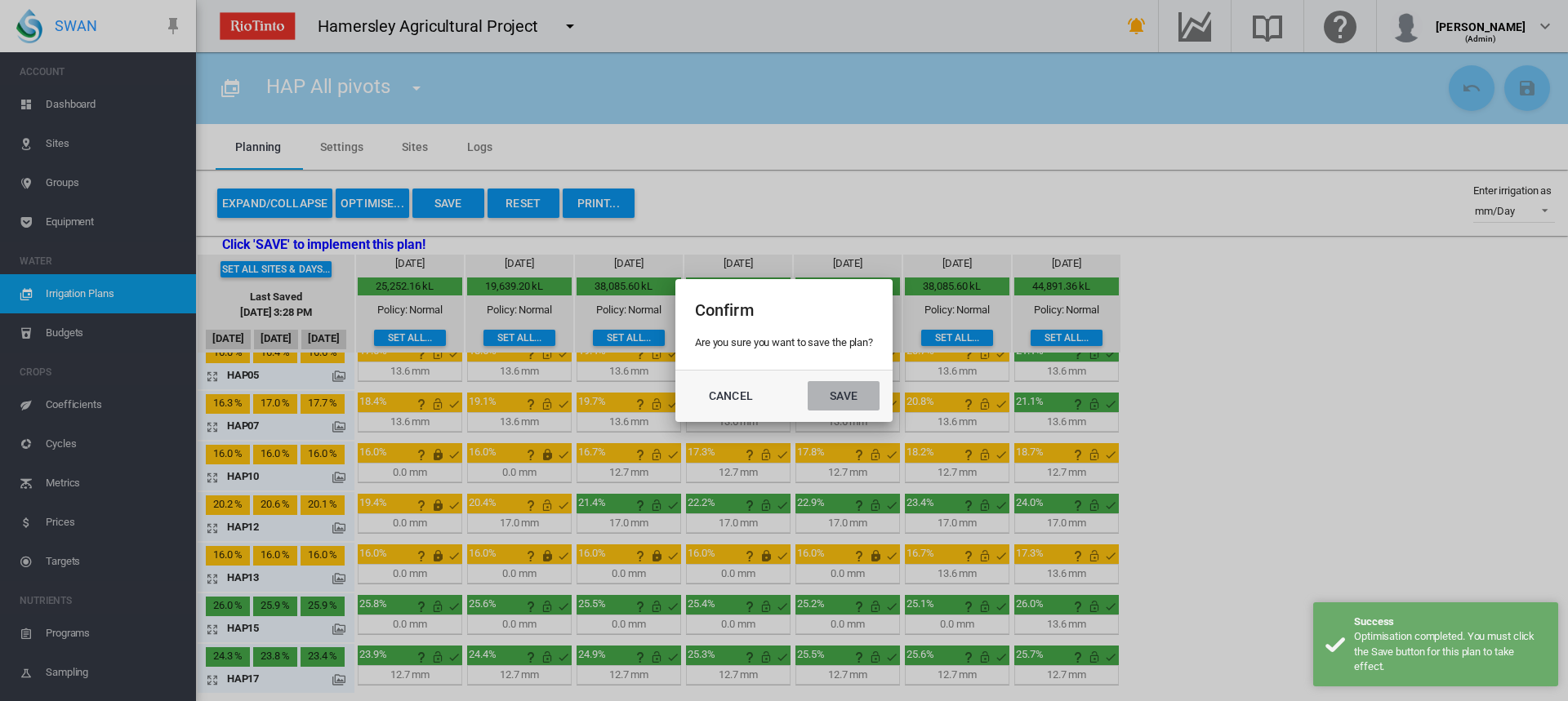
drag, startPoint x: 850, startPoint y: 398, endPoint x: 841, endPoint y: 394, distance: 9.8
click at [850, 398] on button "Save" at bounding box center [844, 396] width 72 height 29
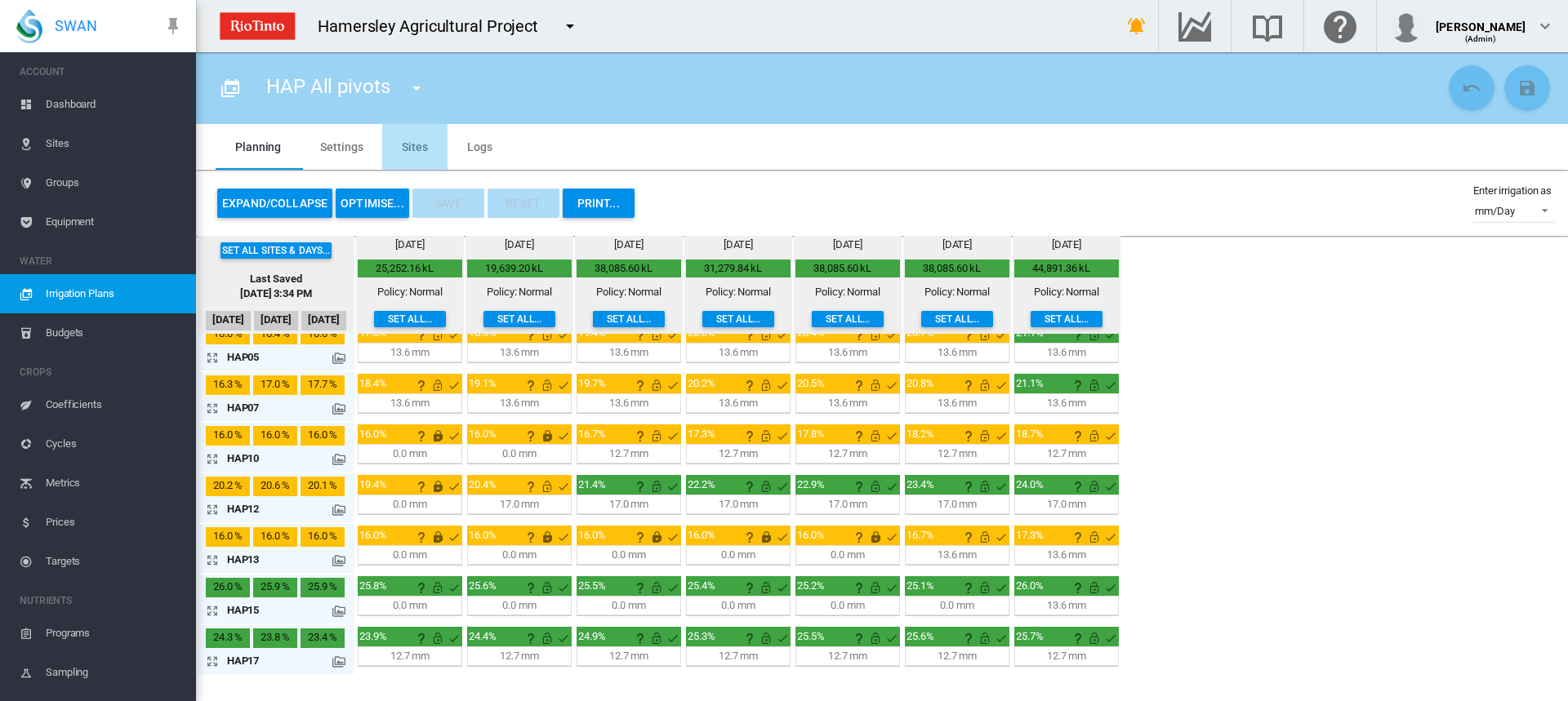
click at [411, 147] on md-tab-item "Sites" at bounding box center [415, 147] width 65 height 45
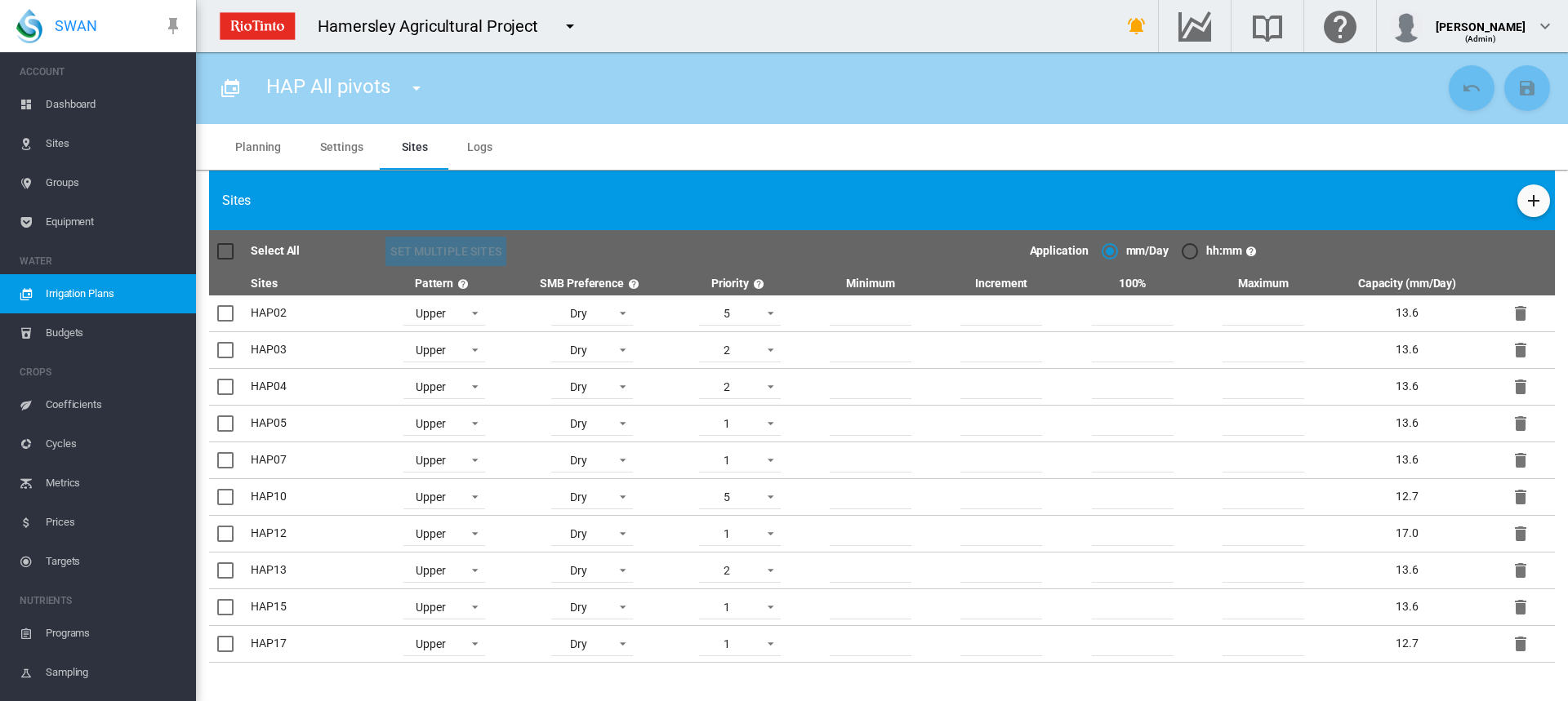
click at [270, 147] on md-tab-item "Planning" at bounding box center [258, 147] width 85 height 45
